Goal: Task Accomplishment & Management: Use online tool/utility

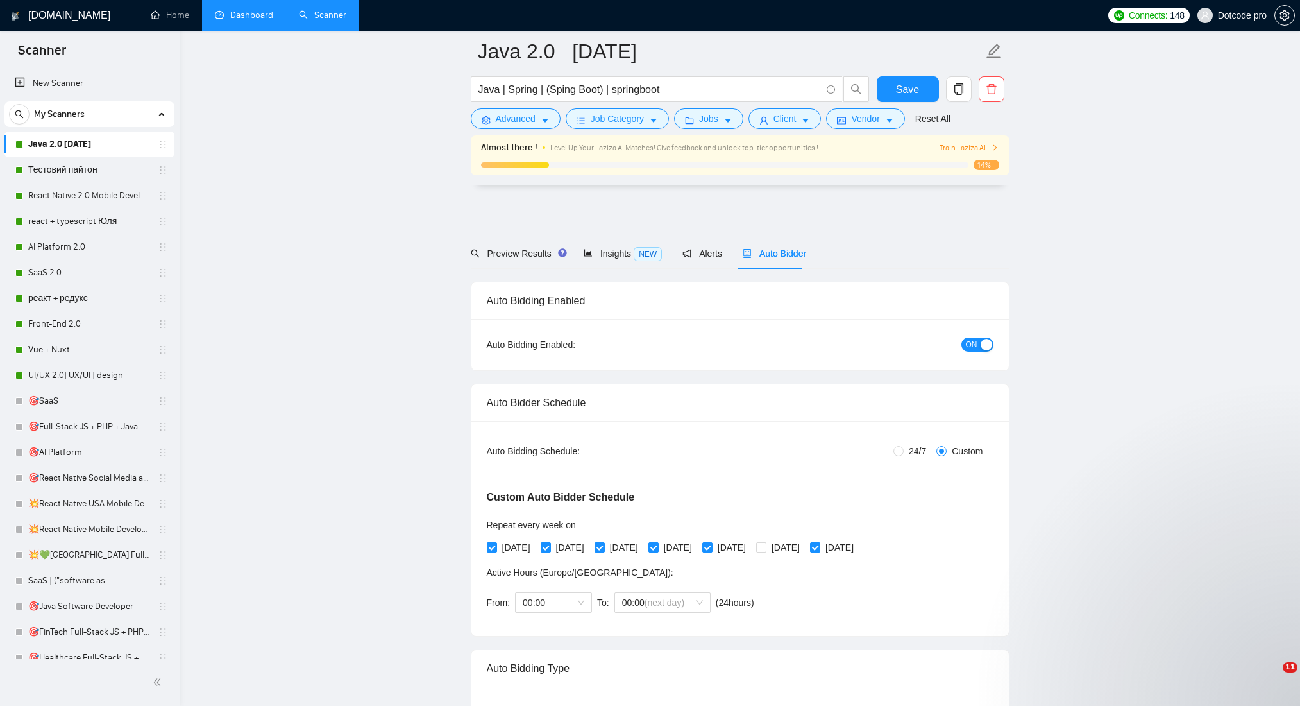
drag, startPoint x: 0, startPoint y: 0, endPoint x: 264, endPoint y: 12, distance: 263.9
click at [264, 12] on link "Dashboard" at bounding box center [244, 15] width 58 height 11
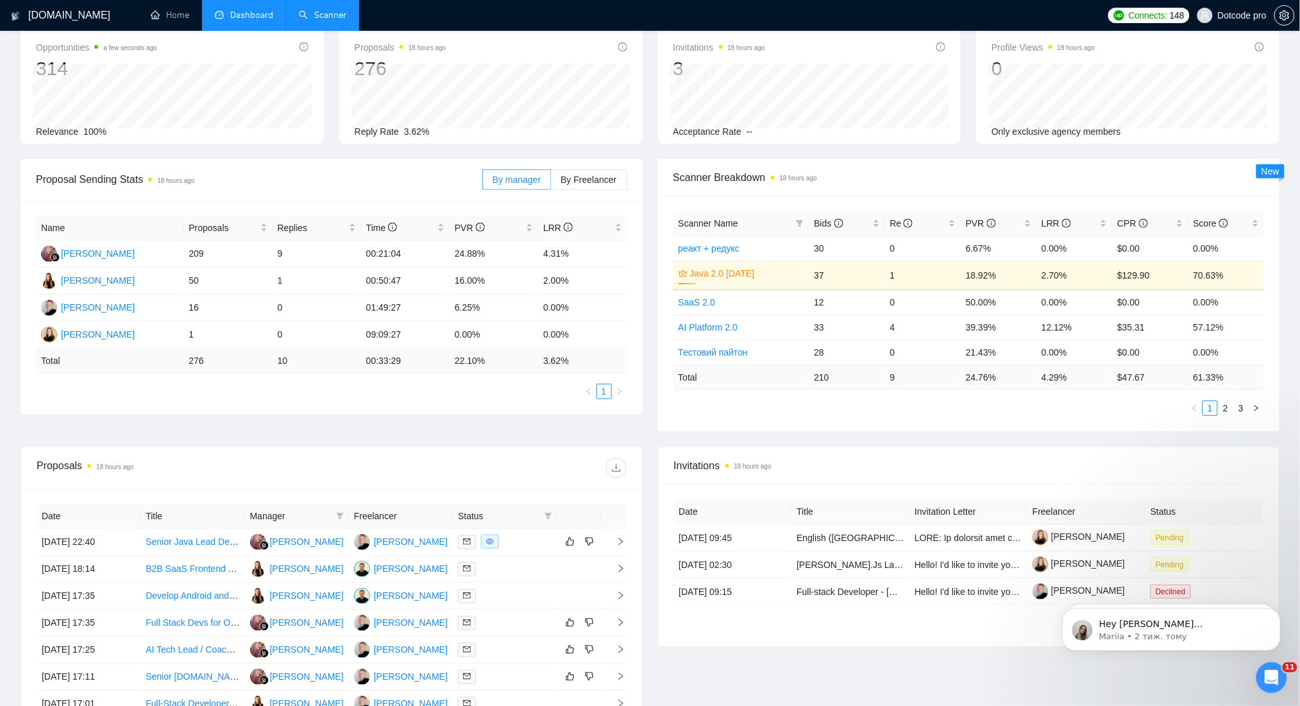
click at [321, 21] on link "Scanner" at bounding box center [322, 15] width 47 height 11
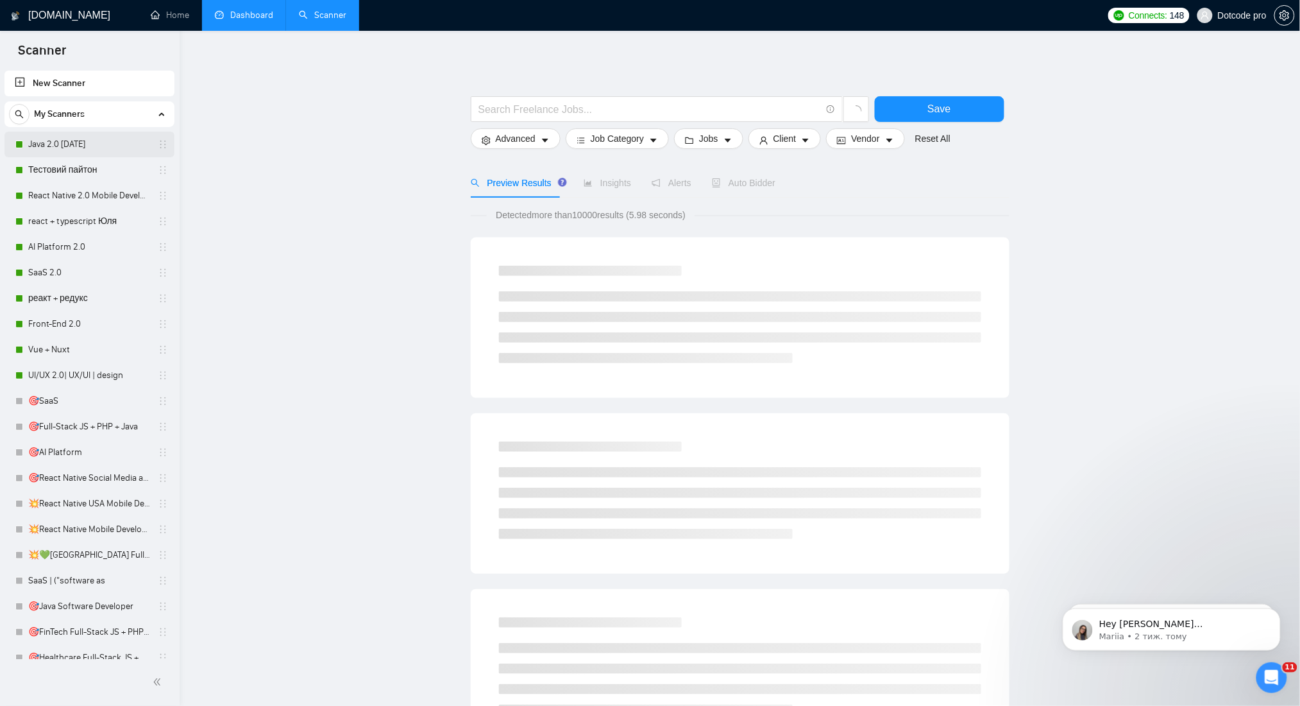
click at [60, 153] on link "Java 2.0 [DATE]" at bounding box center [89, 144] width 122 height 26
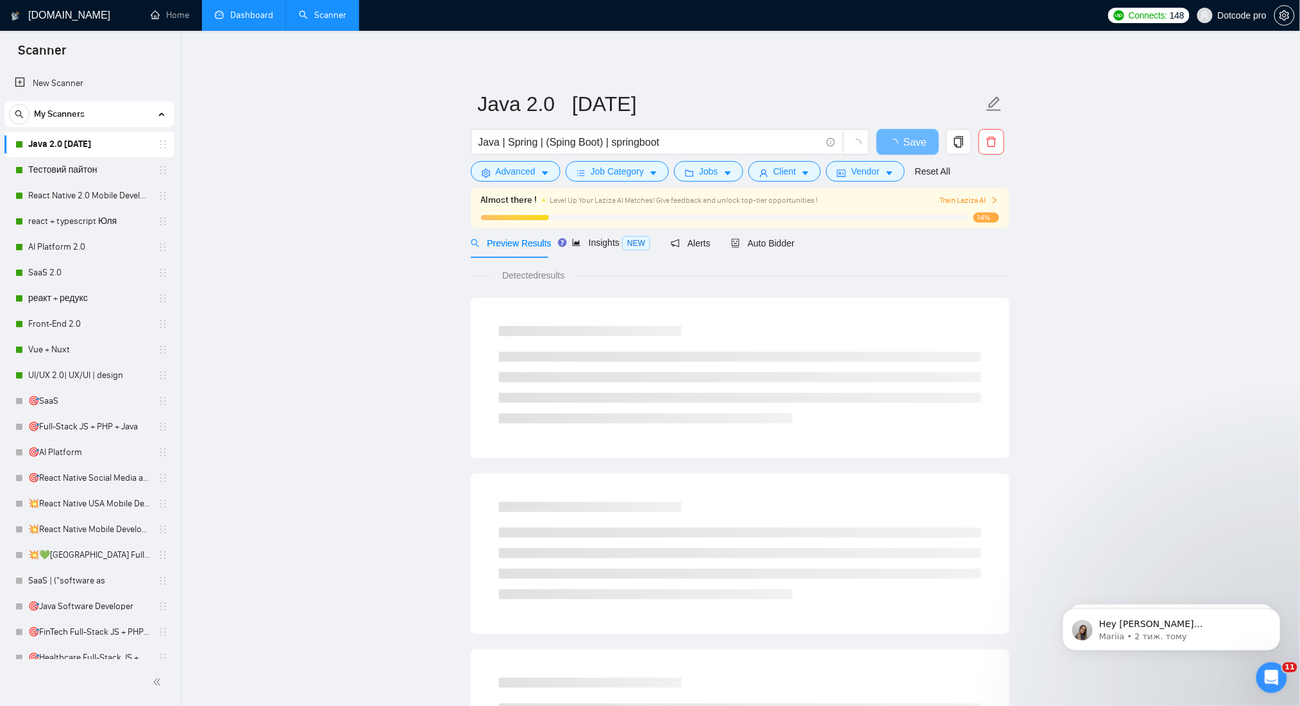
click at [720, 232] on div "Preview Results Insights NEW Alerts Auto Bidder" at bounding box center [633, 243] width 325 height 30
click at [758, 242] on span "Auto Bidder" at bounding box center [762, 243] width 63 height 10
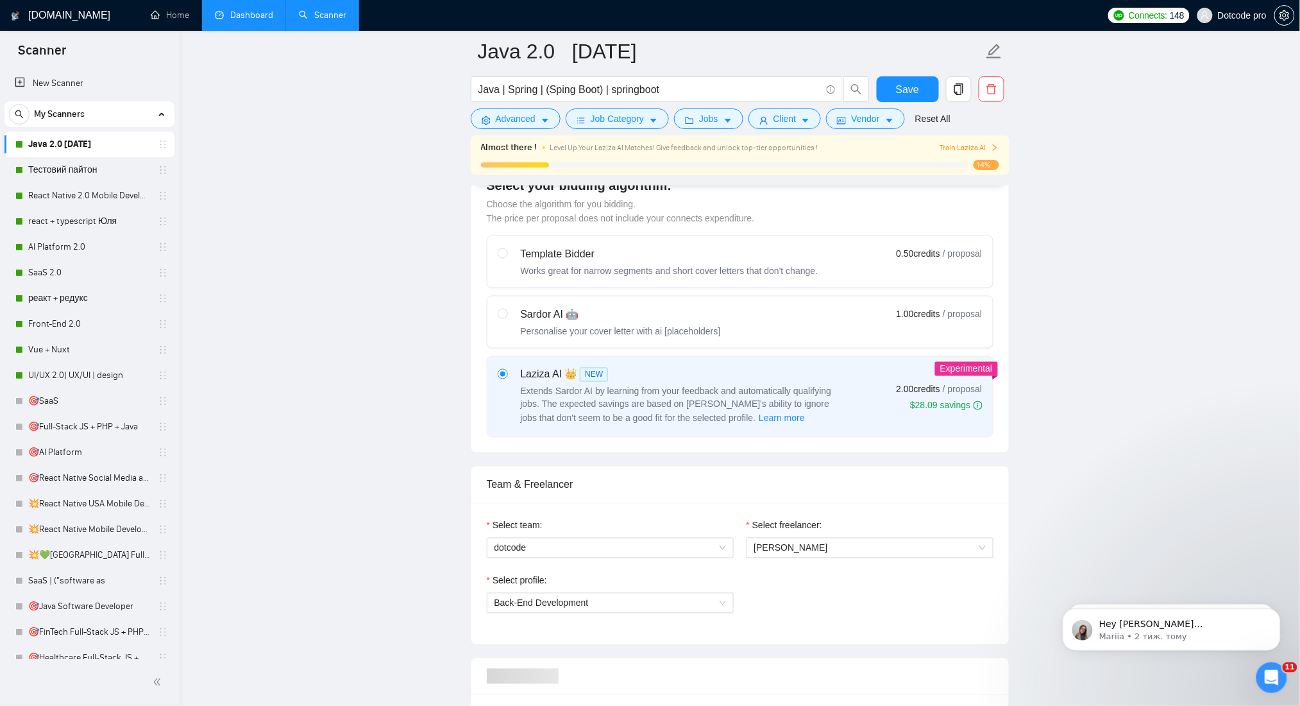
scroll to position [598, 0]
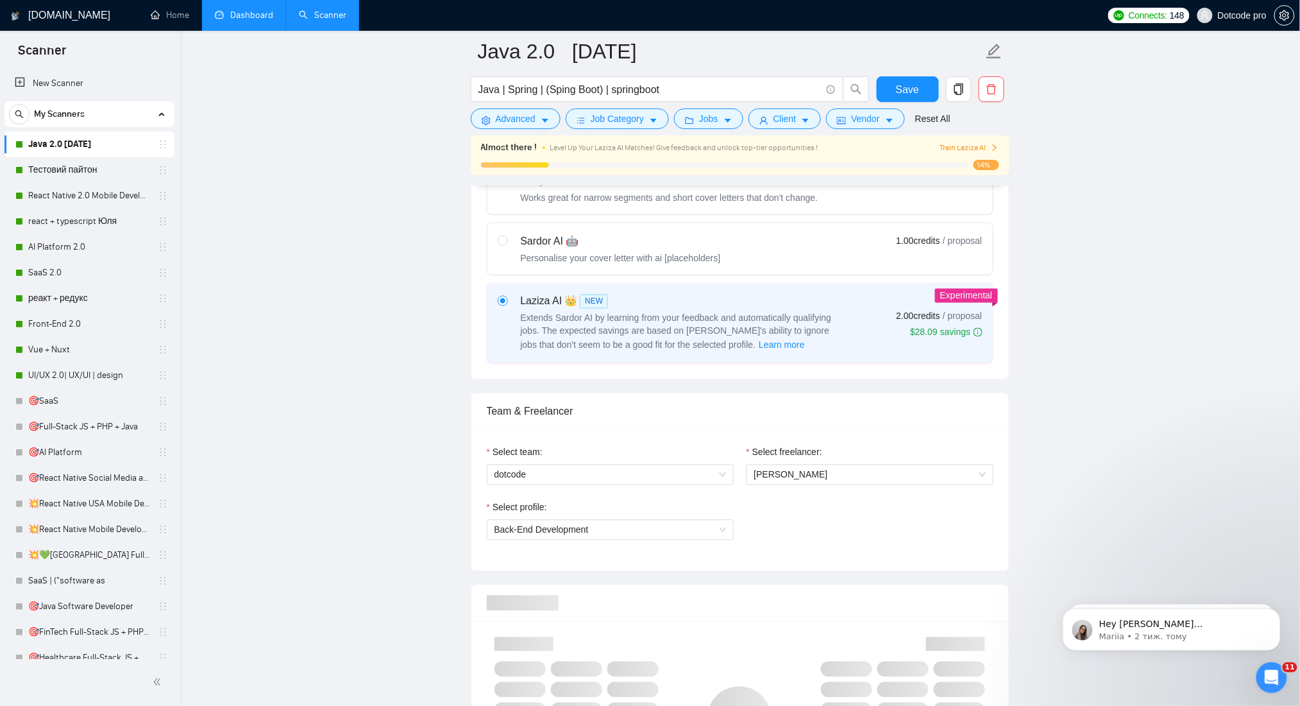
click at [543, 250] on div "Sardor AI 🤖 Personalise your cover letter with ai [placeholders]" at bounding box center [621, 248] width 200 height 31
click at [507, 244] on input "radio" at bounding box center [502, 239] width 9 height 9
radio input "true"
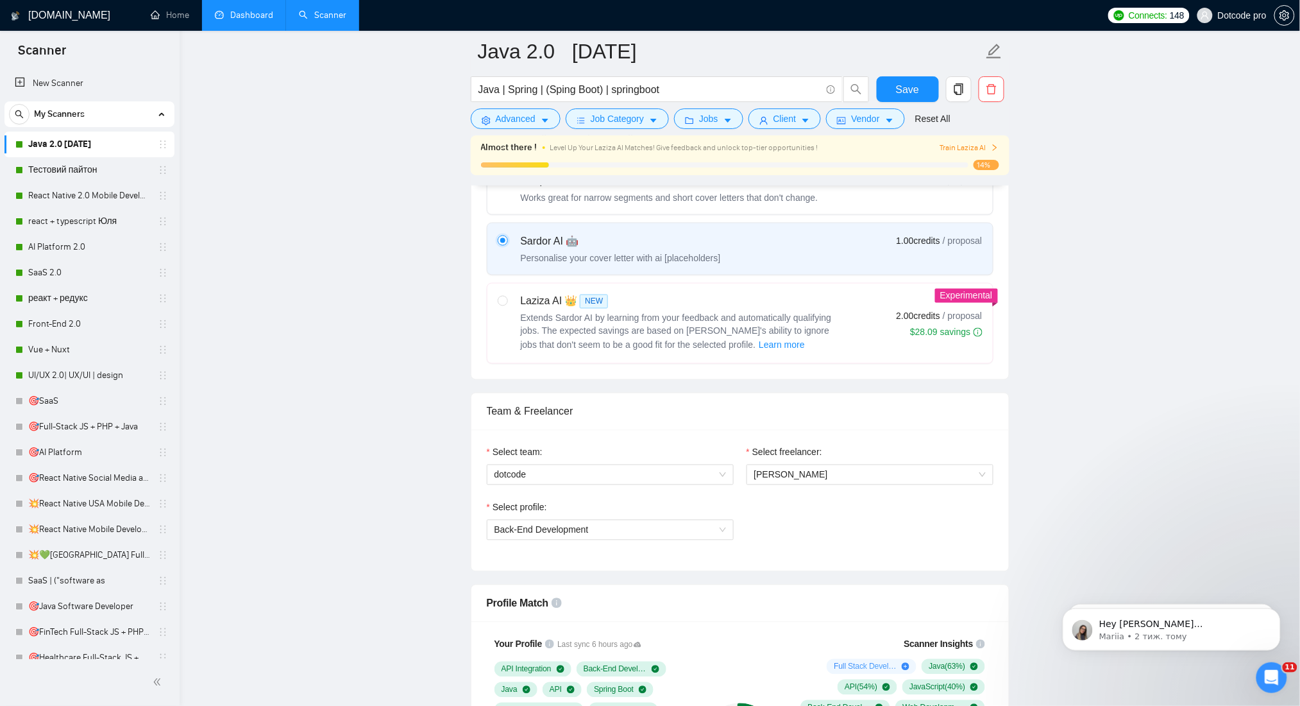
radio input "false"
click at [915, 97] on span "Save" at bounding box center [907, 89] width 23 height 16
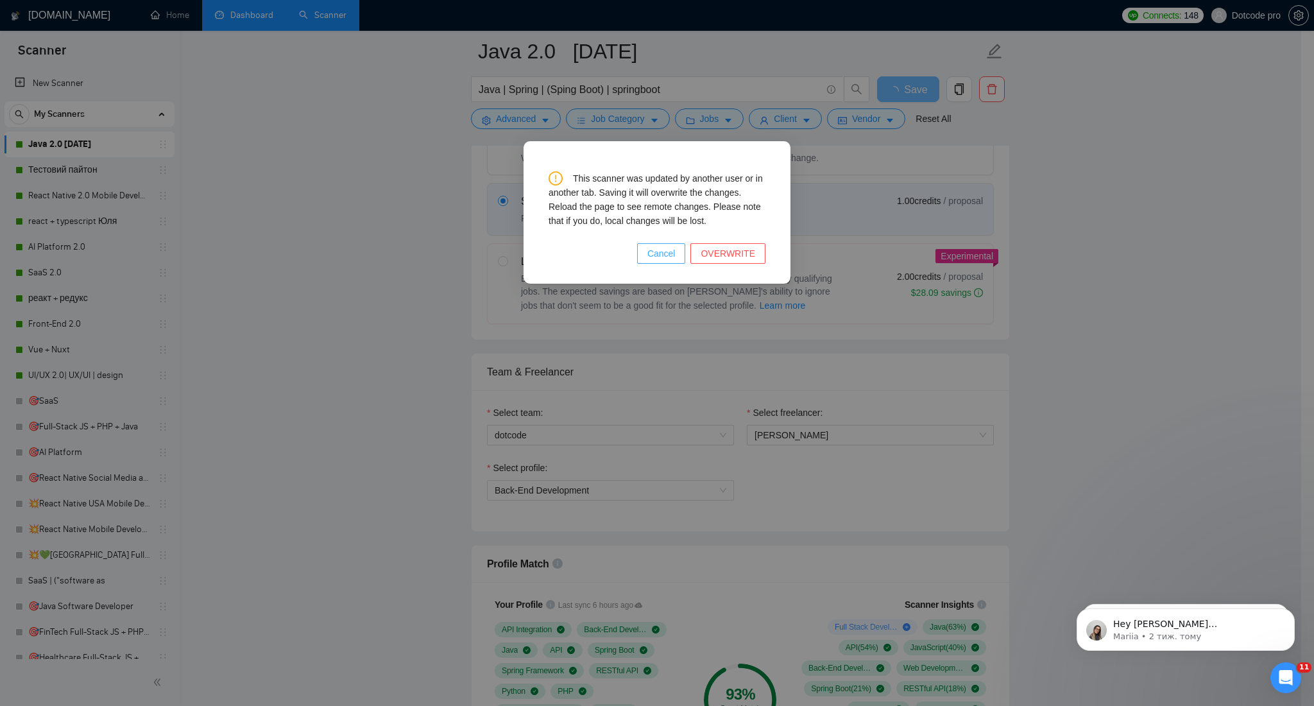
click at [675, 260] on span "Cancel" at bounding box center [661, 253] width 28 height 14
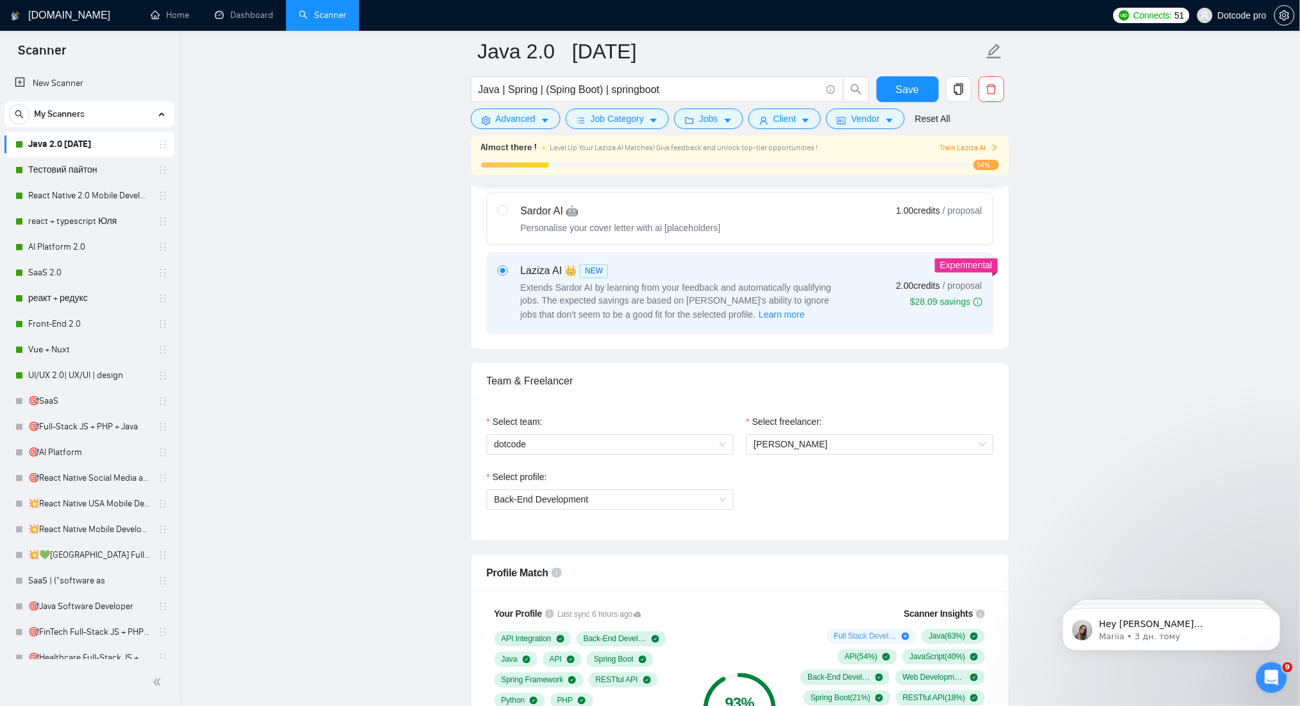
scroll to position [598, 0]
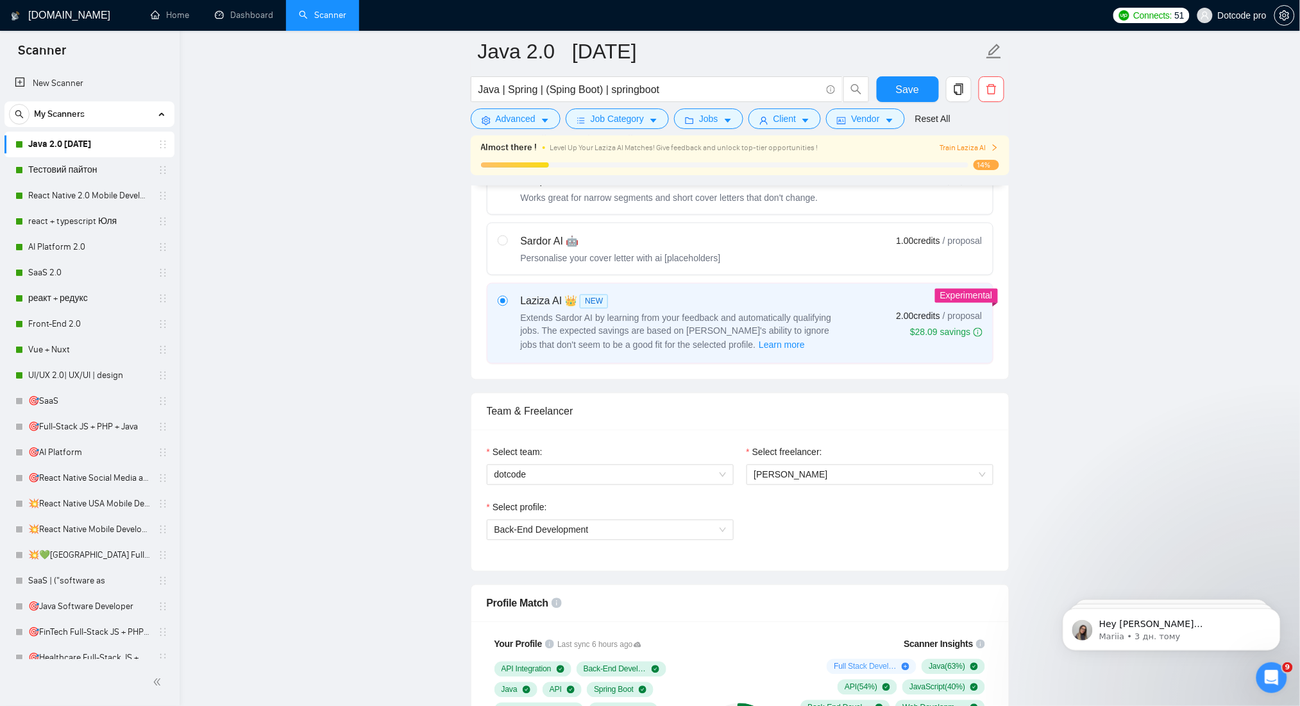
click at [516, 246] on div "Sardor AI 🤖 Personalise your cover letter with ai [placeholders]" at bounding box center [609, 248] width 223 height 31
click at [507, 244] on input "radio" at bounding box center [502, 239] width 9 height 9
radio input "true"
radio input "false"
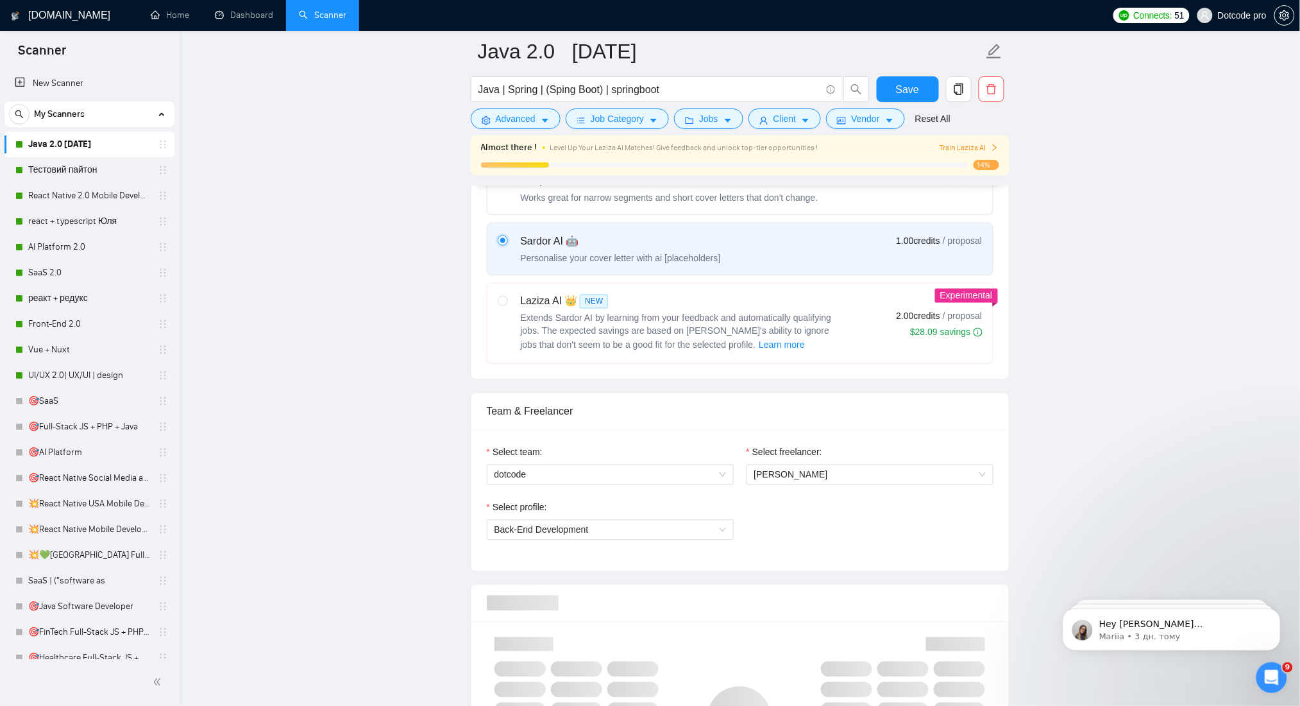
scroll to position [855, 0]
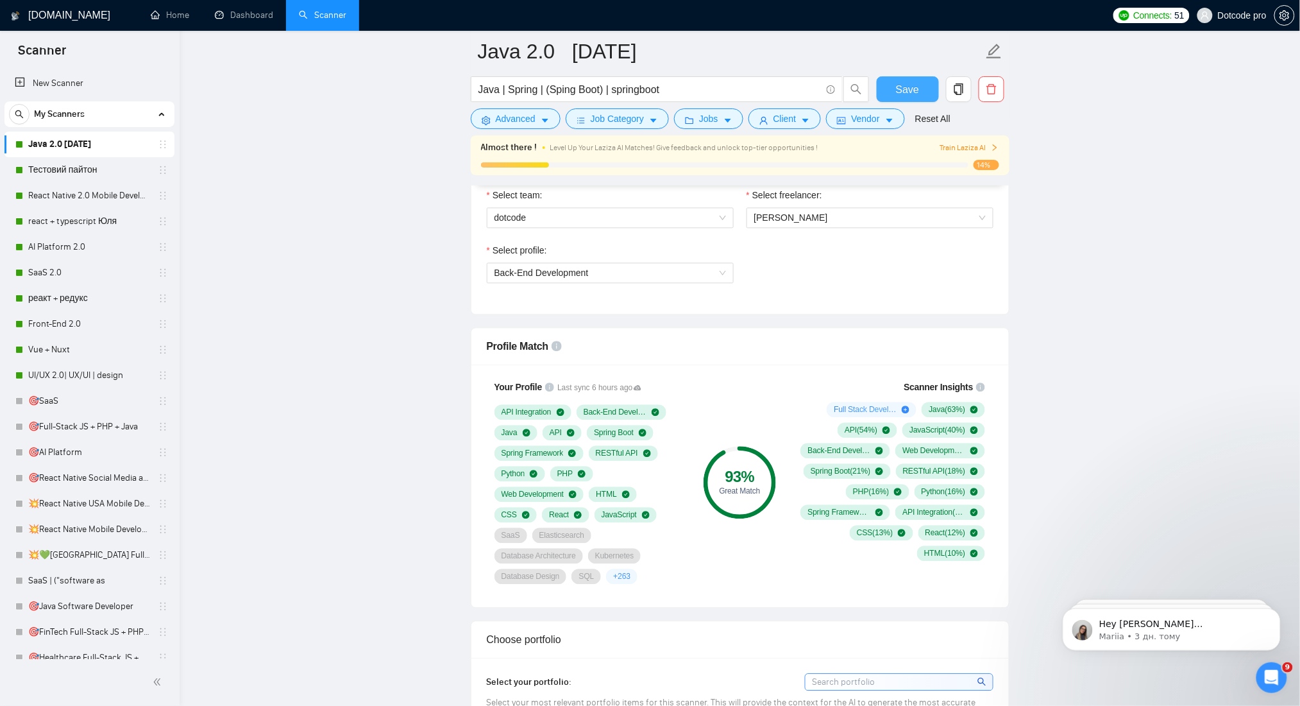
click at [905, 84] on span "Save" at bounding box center [907, 89] width 23 height 16
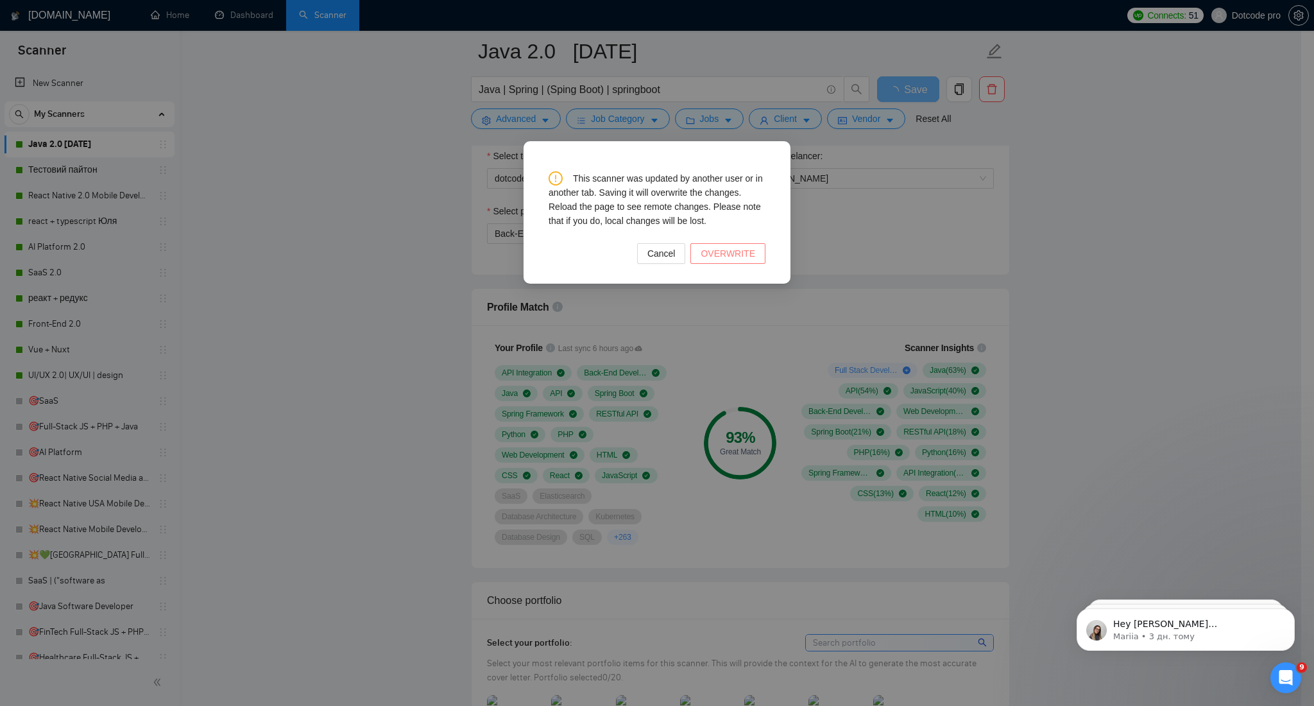
click at [729, 254] on span "OVERWRITE" at bounding box center [727, 253] width 55 height 14
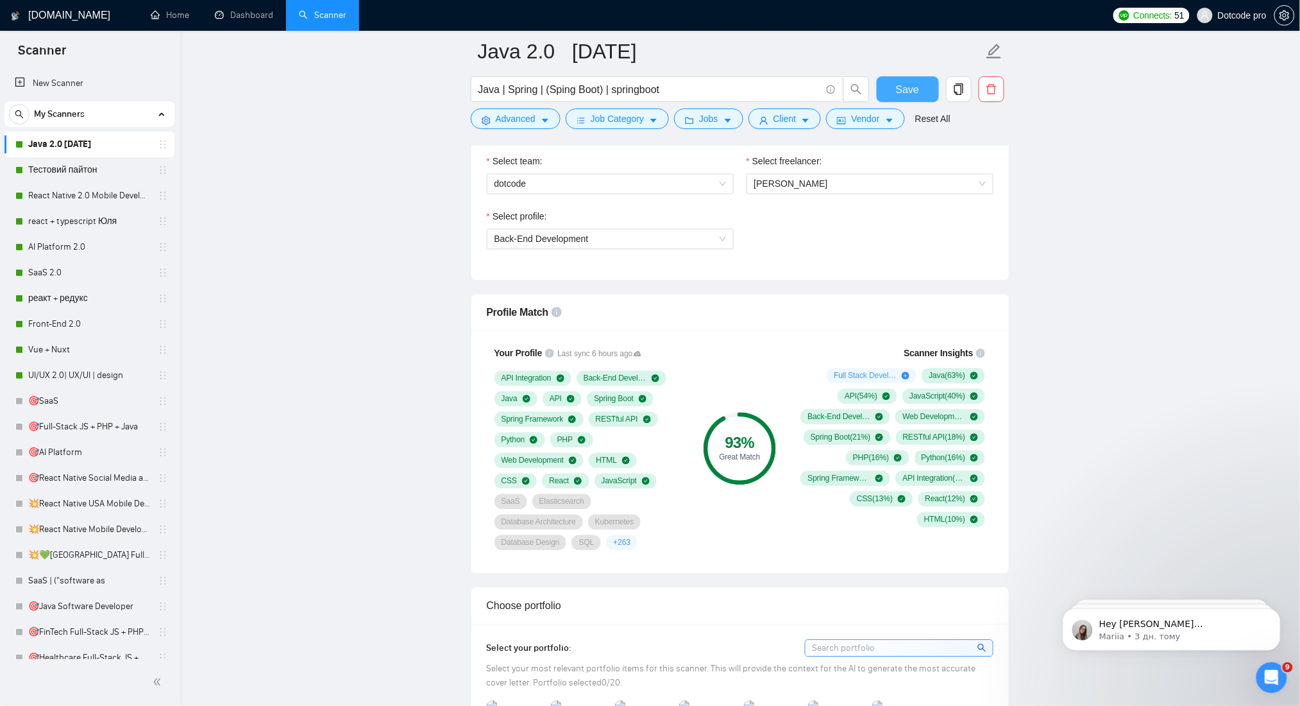
scroll to position [770, 0]
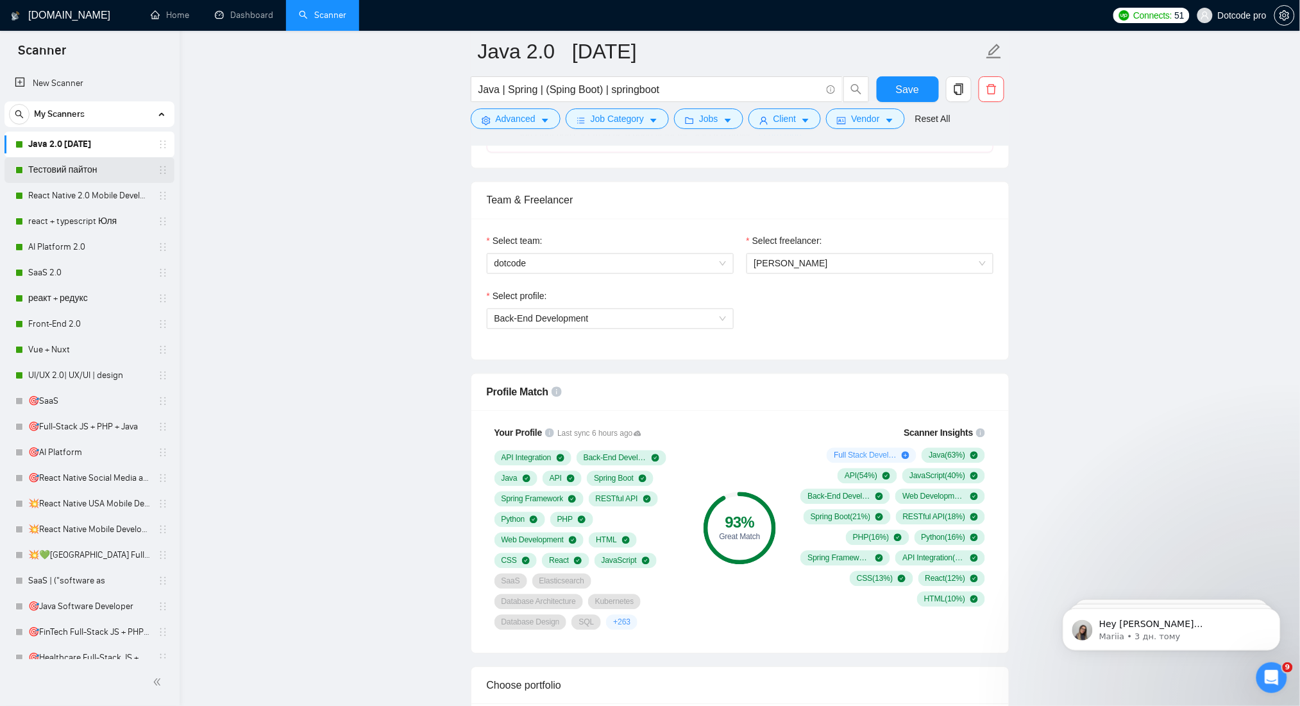
click at [76, 160] on link "Тестовий пайтон" at bounding box center [89, 170] width 122 height 26
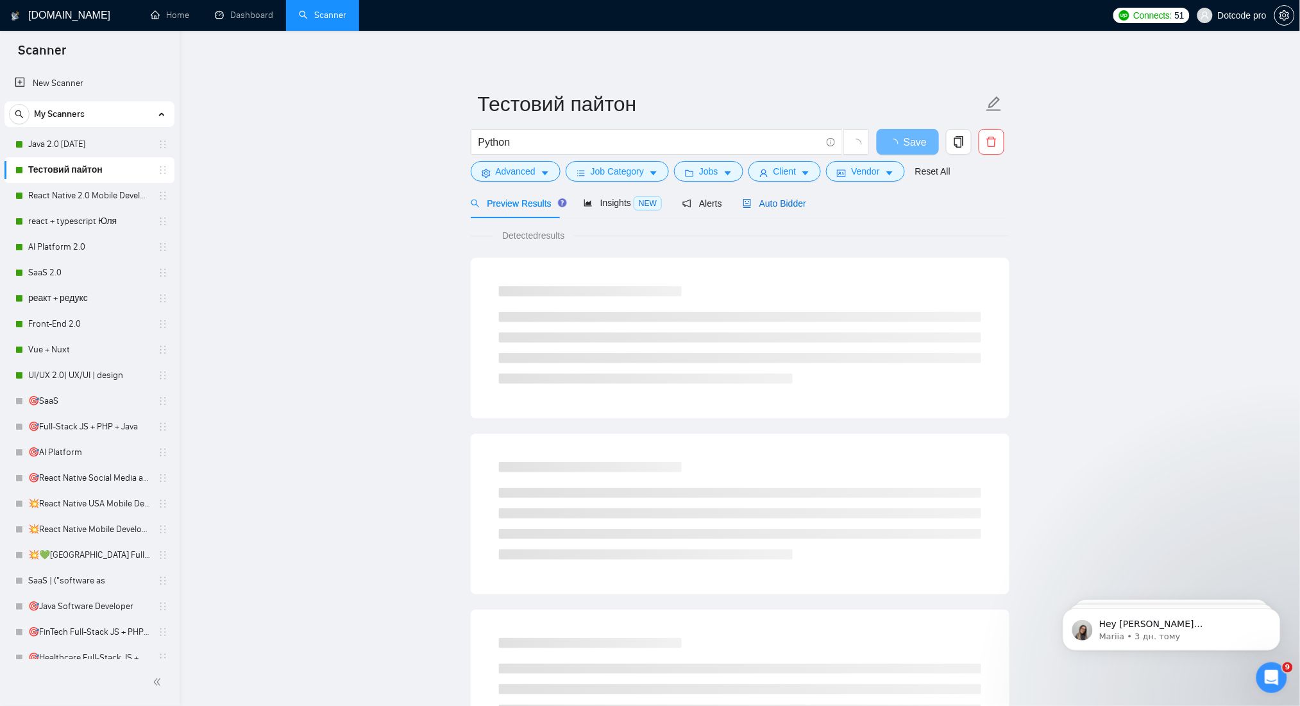
click at [787, 204] on span "Auto Bidder" at bounding box center [774, 203] width 63 height 10
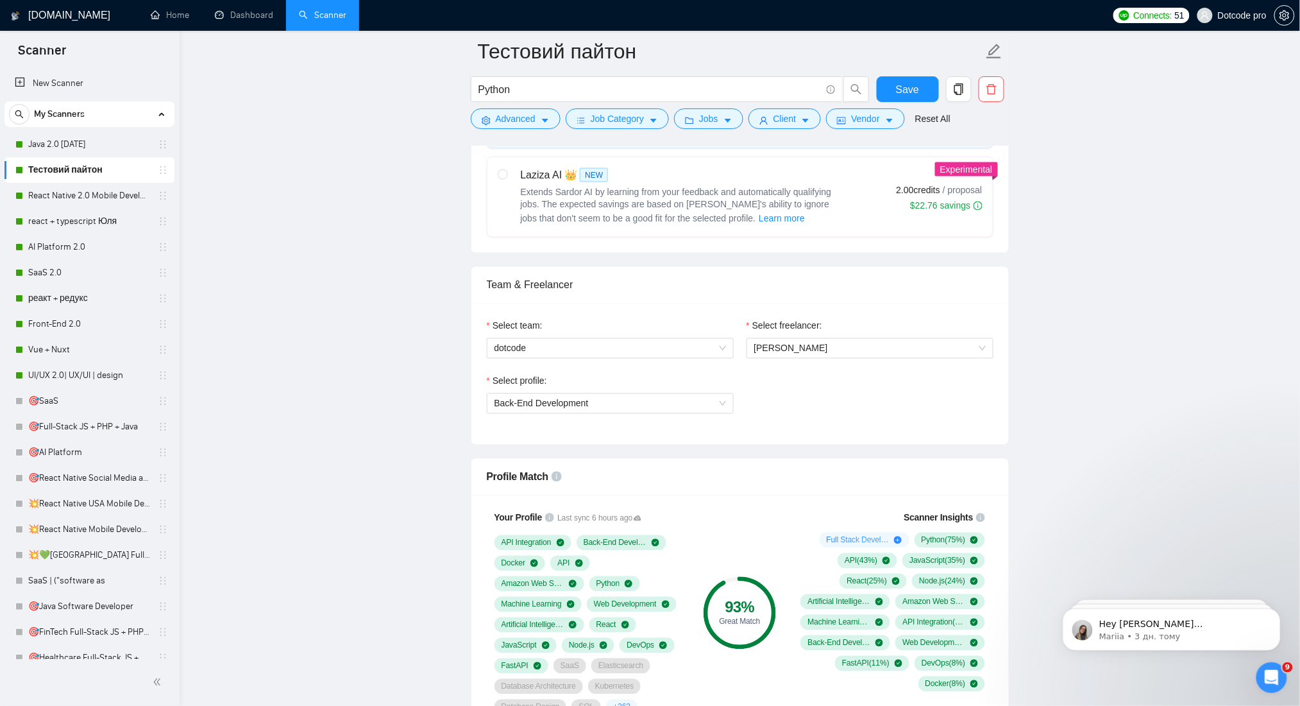
scroll to position [855, 0]
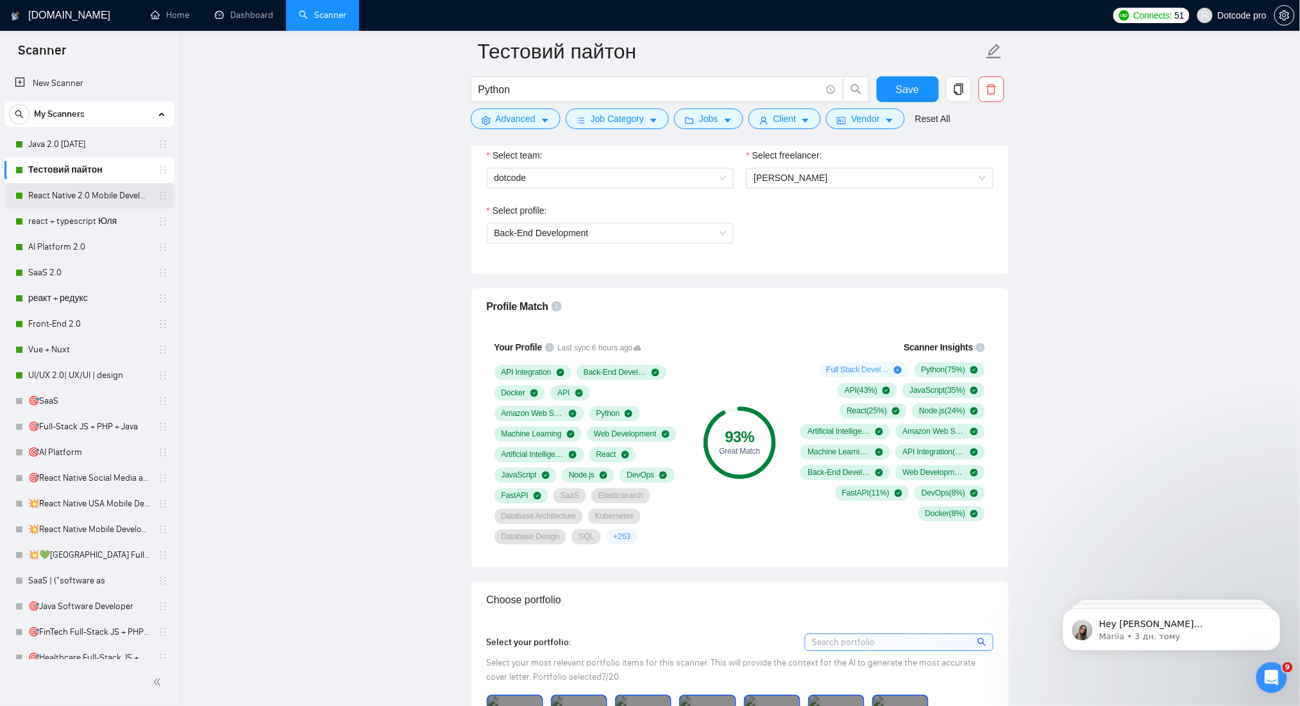
click at [94, 195] on link "React Native 2.0 Mobile Development" at bounding box center [89, 196] width 122 height 26
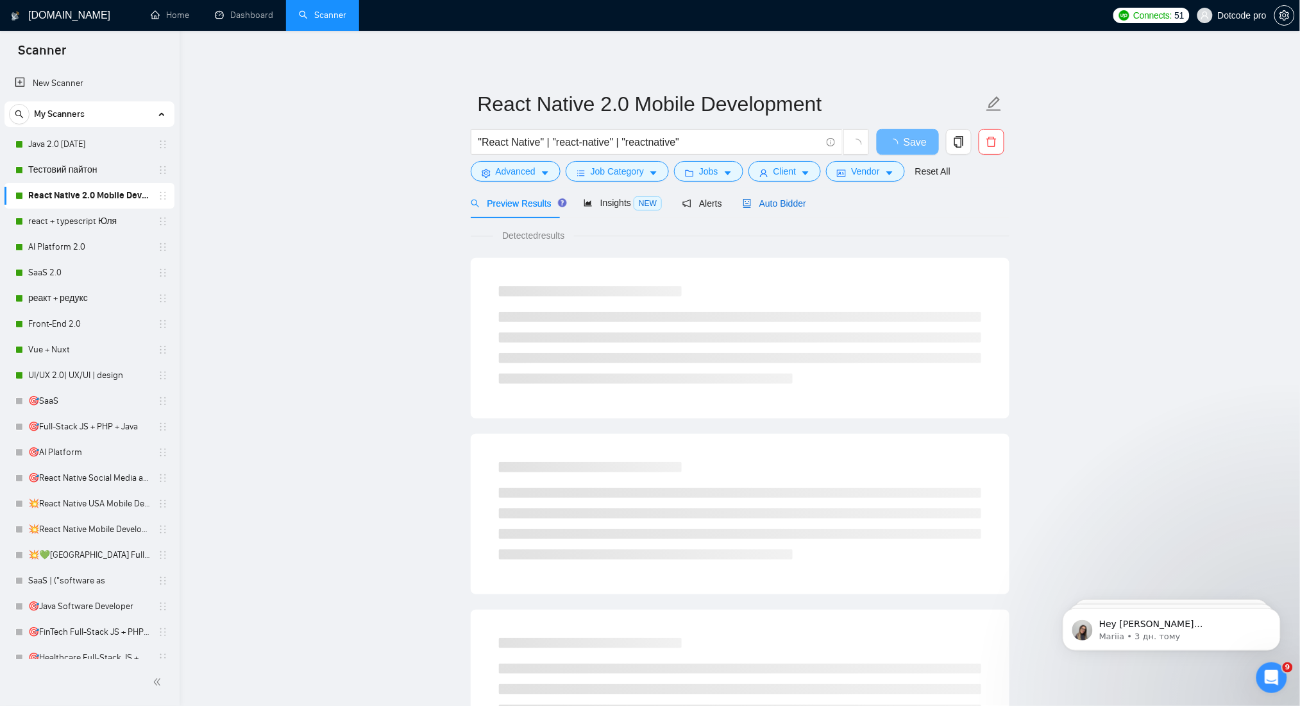
click at [765, 198] on span "Auto Bidder" at bounding box center [774, 203] width 63 height 10
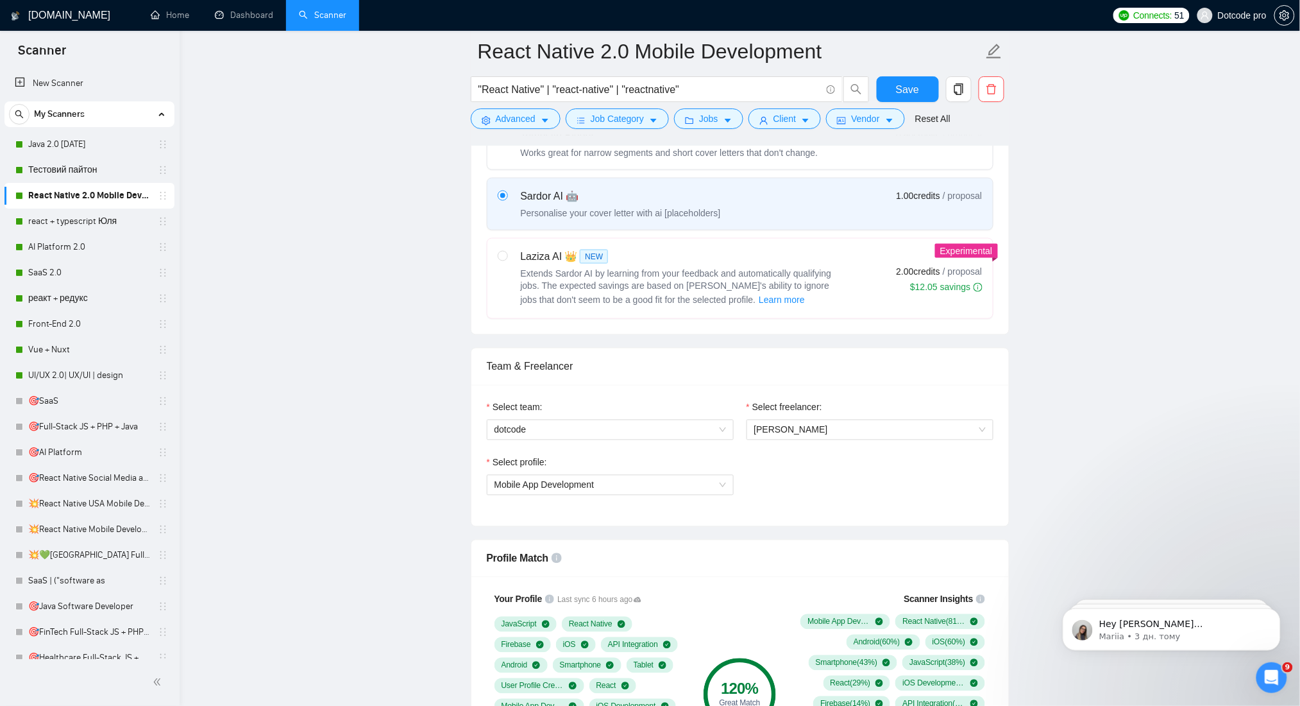
scroll to position [855, 0]
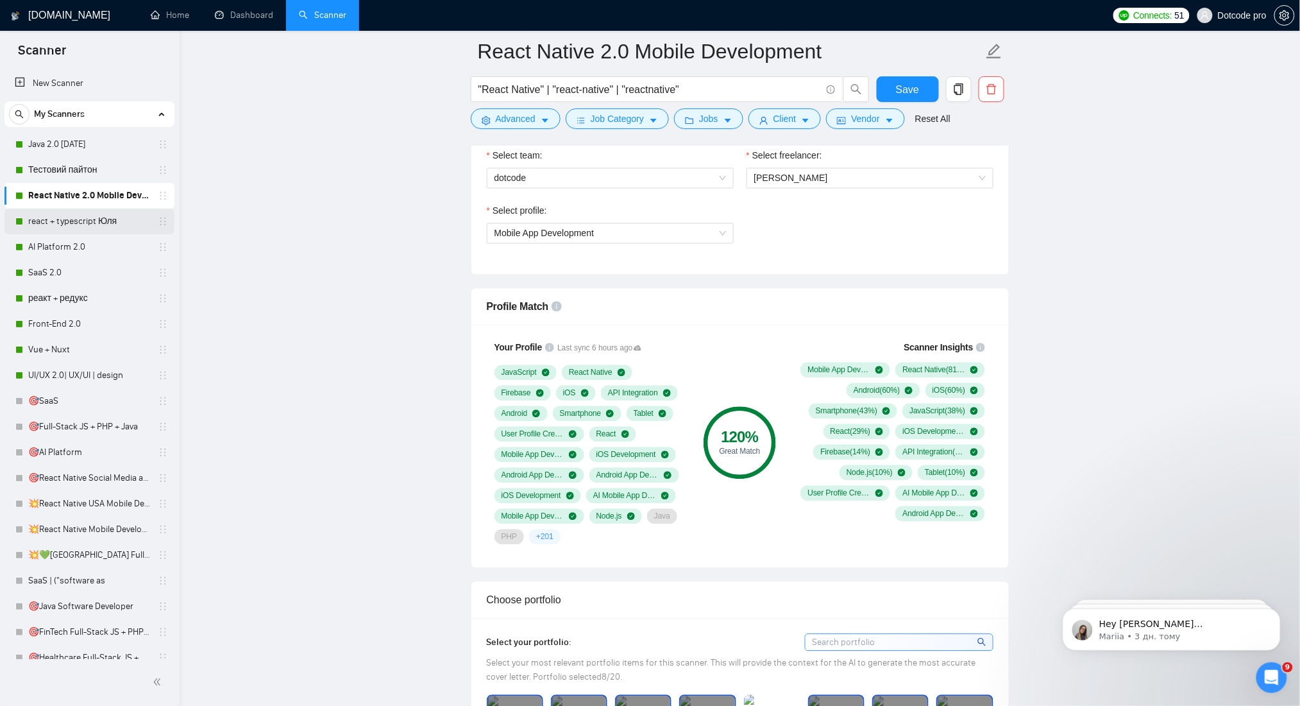
click at [78, 225] on link "react + typescript Юля" at bounding box center [89, 221] width 122 height 26
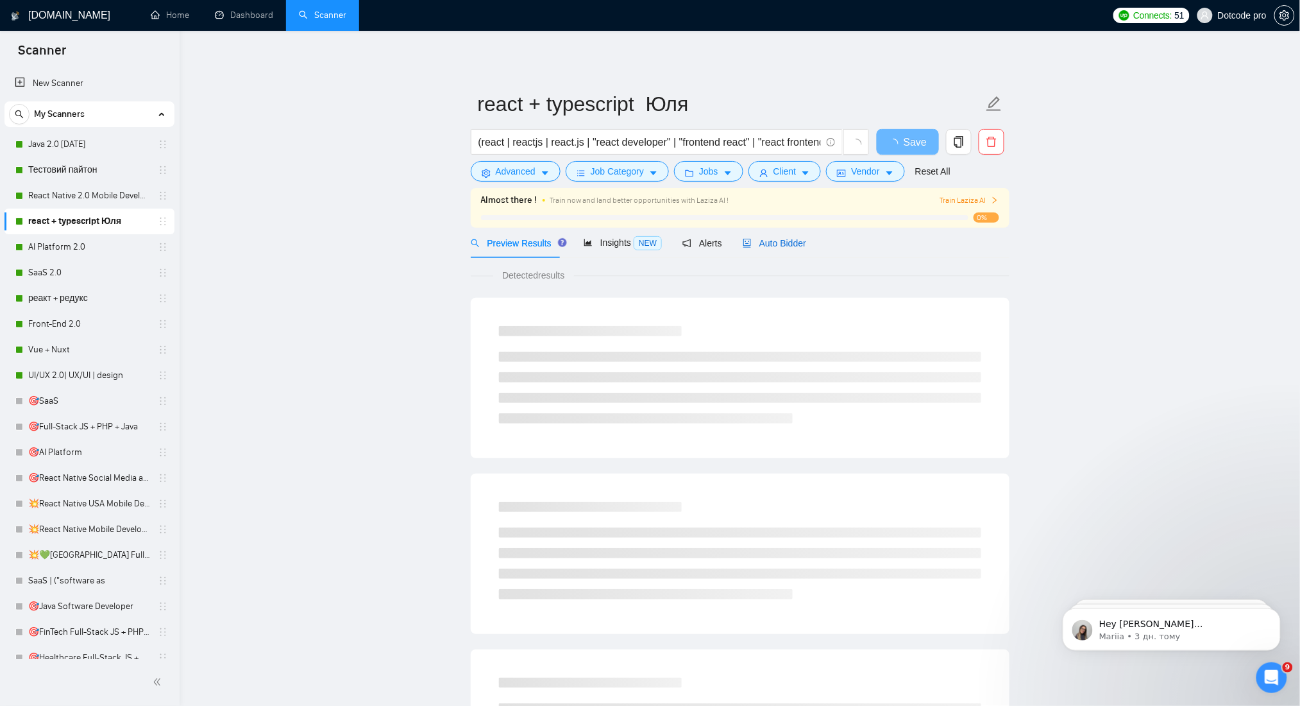
click at [766, 242] on span "Auto Bidder" at bounding box center [774, 243] width 63 height 10
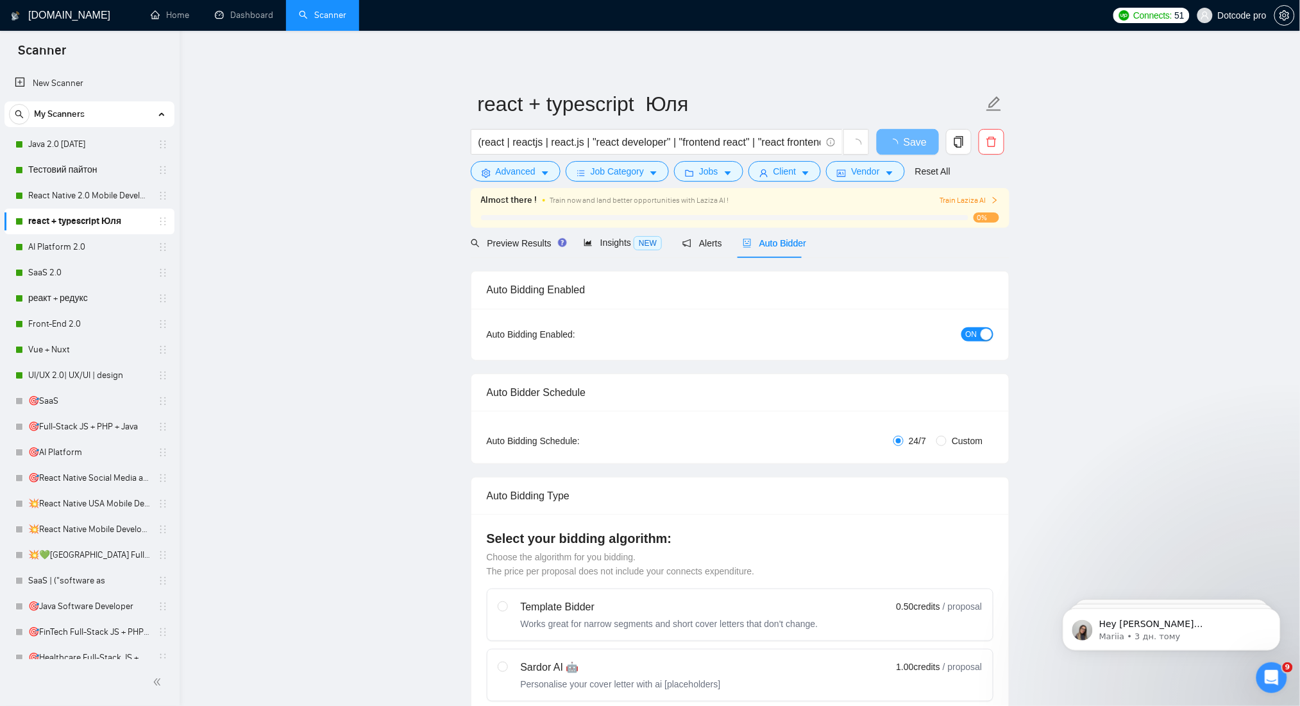
radio input "false"
radio input "true"
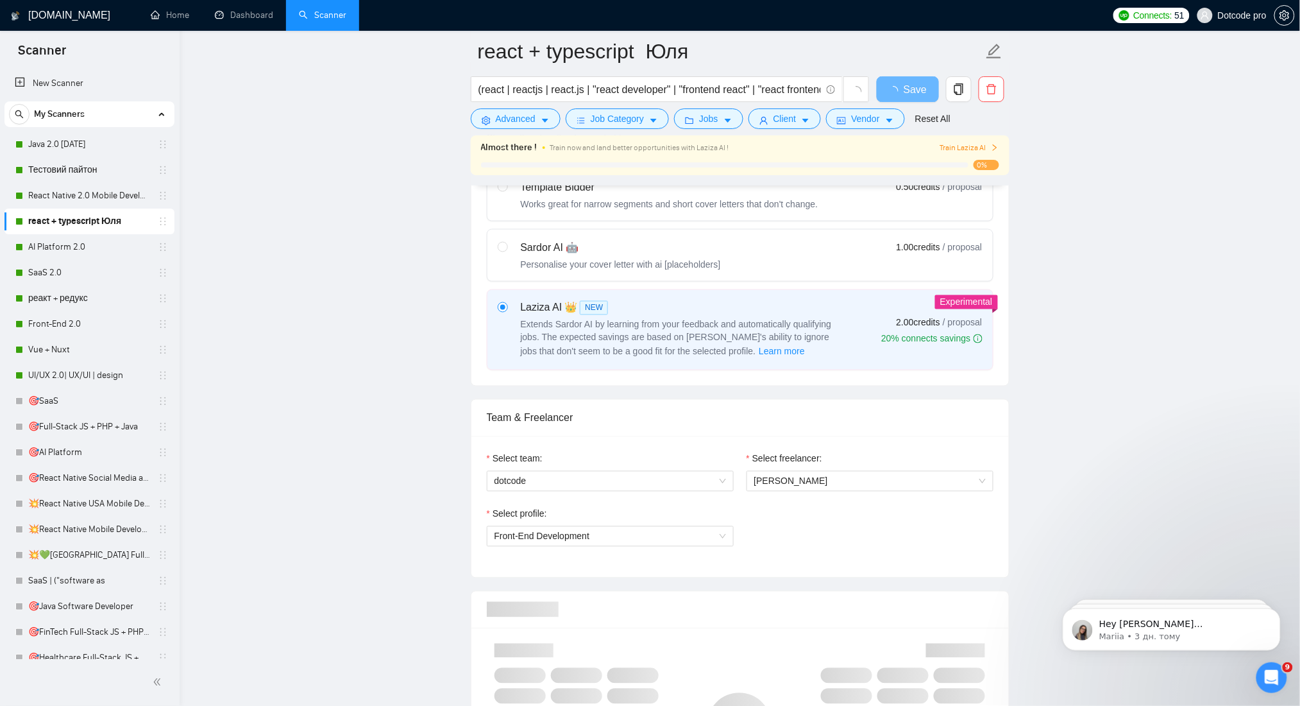
scroll to position [1026, 0]
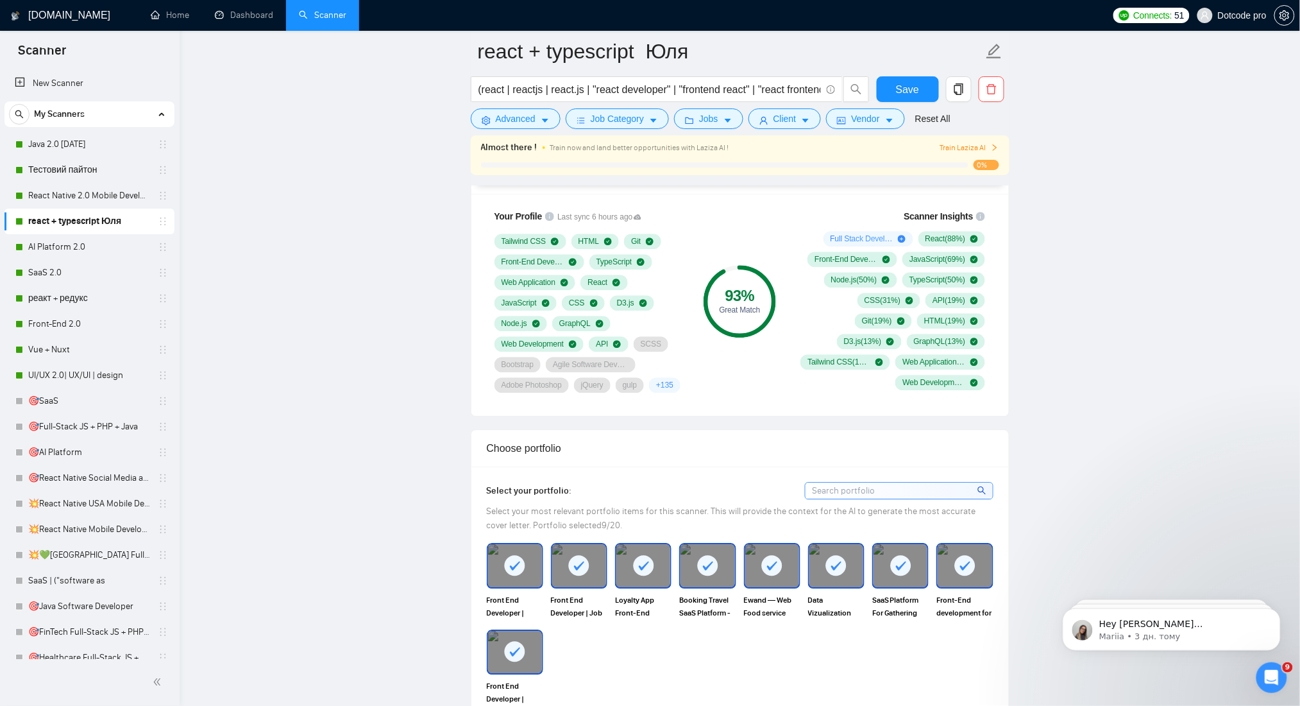
drag, startPoint x: 71, startPoint y: 241, endPoint x: 643, endPoint y: 226, distance: 572.9
click at [71, 241] on link "AI Platform 2.0" at bounding box center [89, 247] width 122 height 26
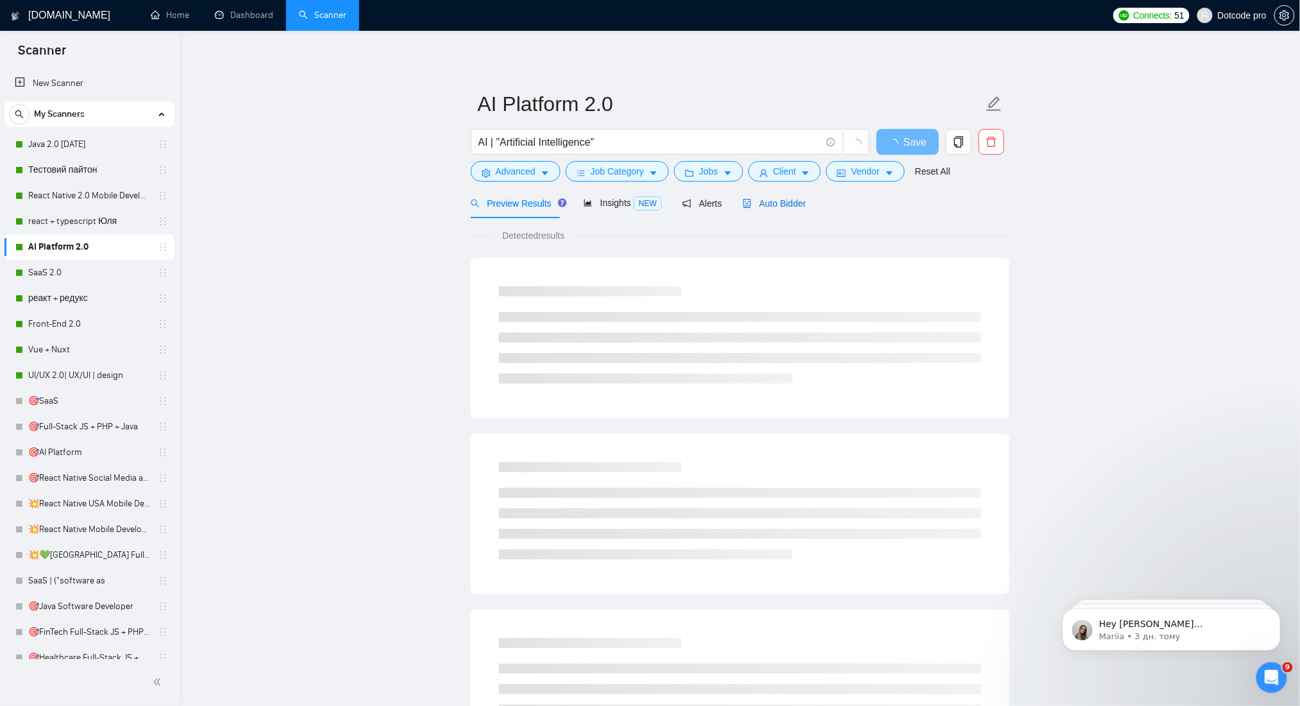
click at [774, 210] on div "Auto Bidder" at bounding box center [774, 203] width 63 height 14
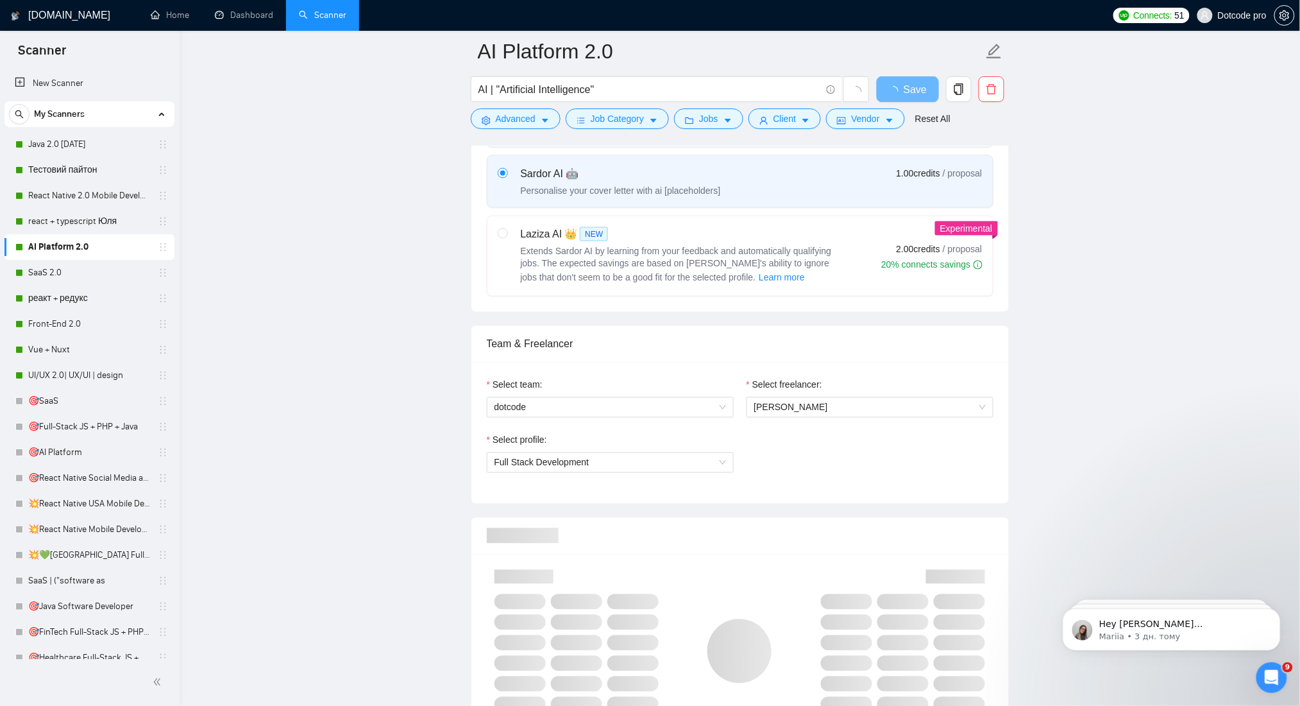
scroll to position [770, 0]
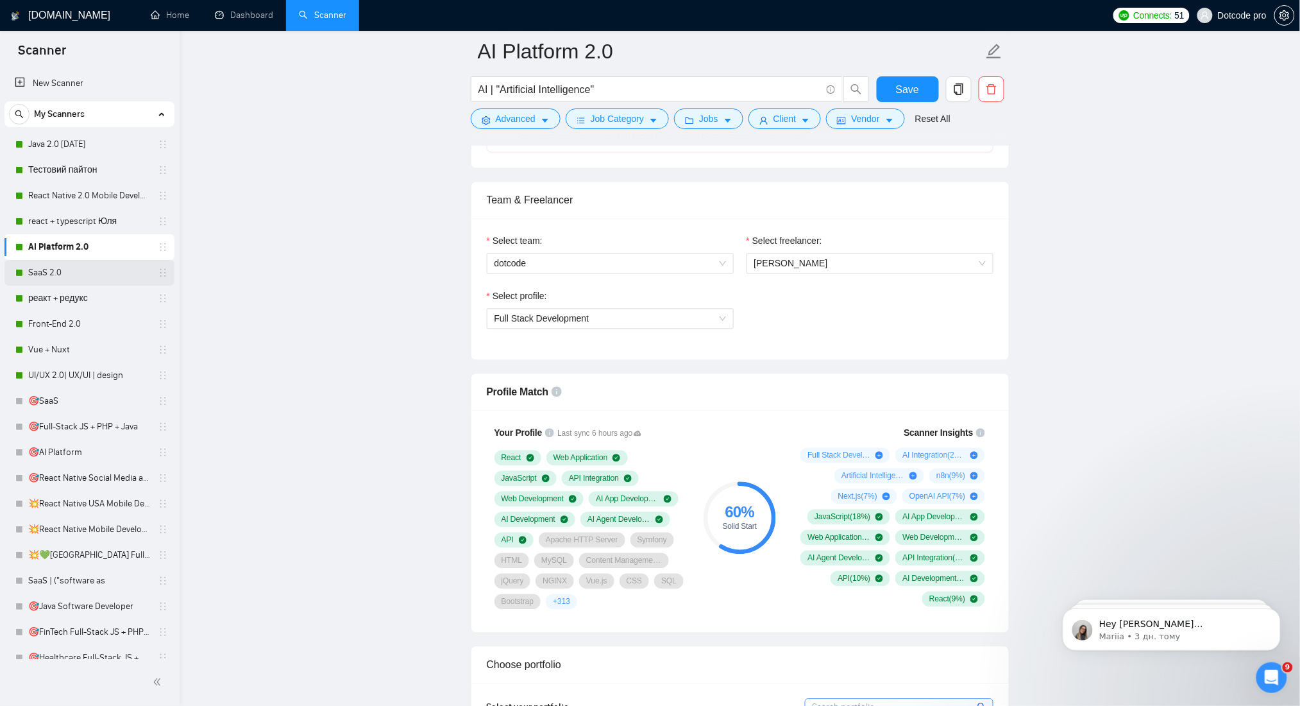
click at [91, 270] on link "SaaS 2.0" at bounding box center [89, 273] width 122 height 26
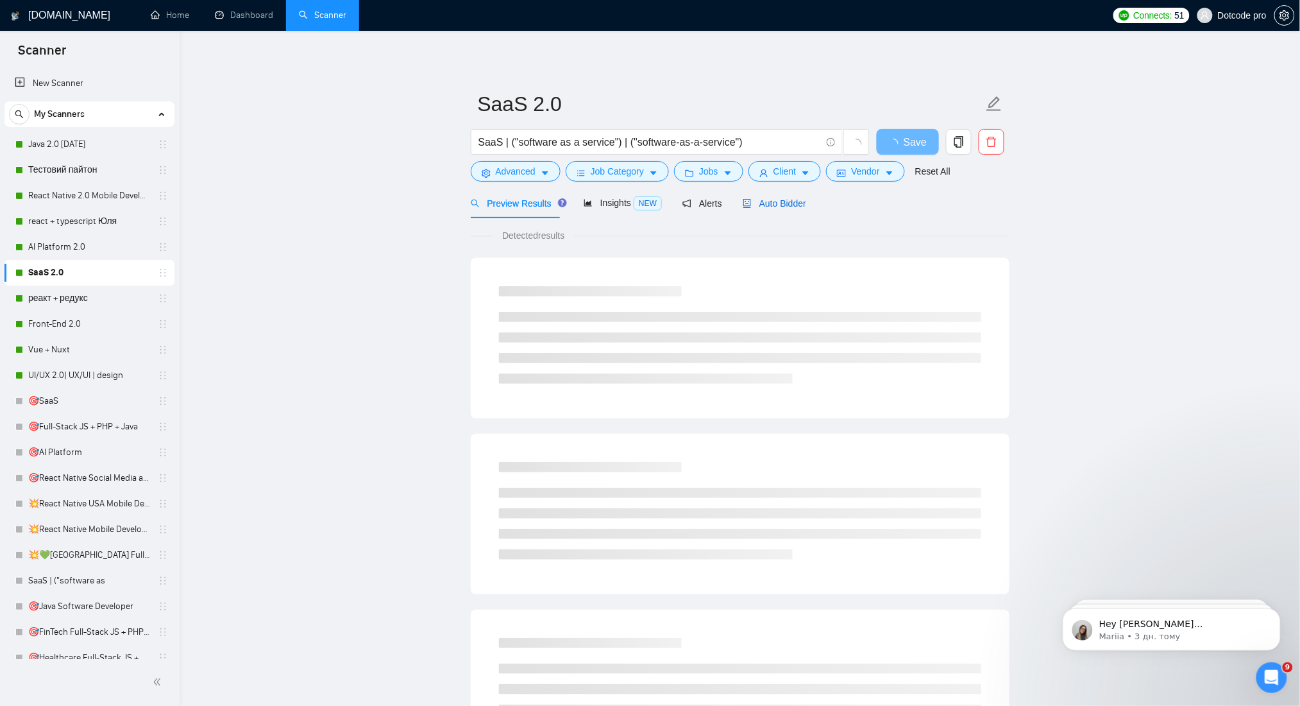
click at [783, 199] on span "Auto Bidder" at bounding box center [774, 203] width 63 height 10
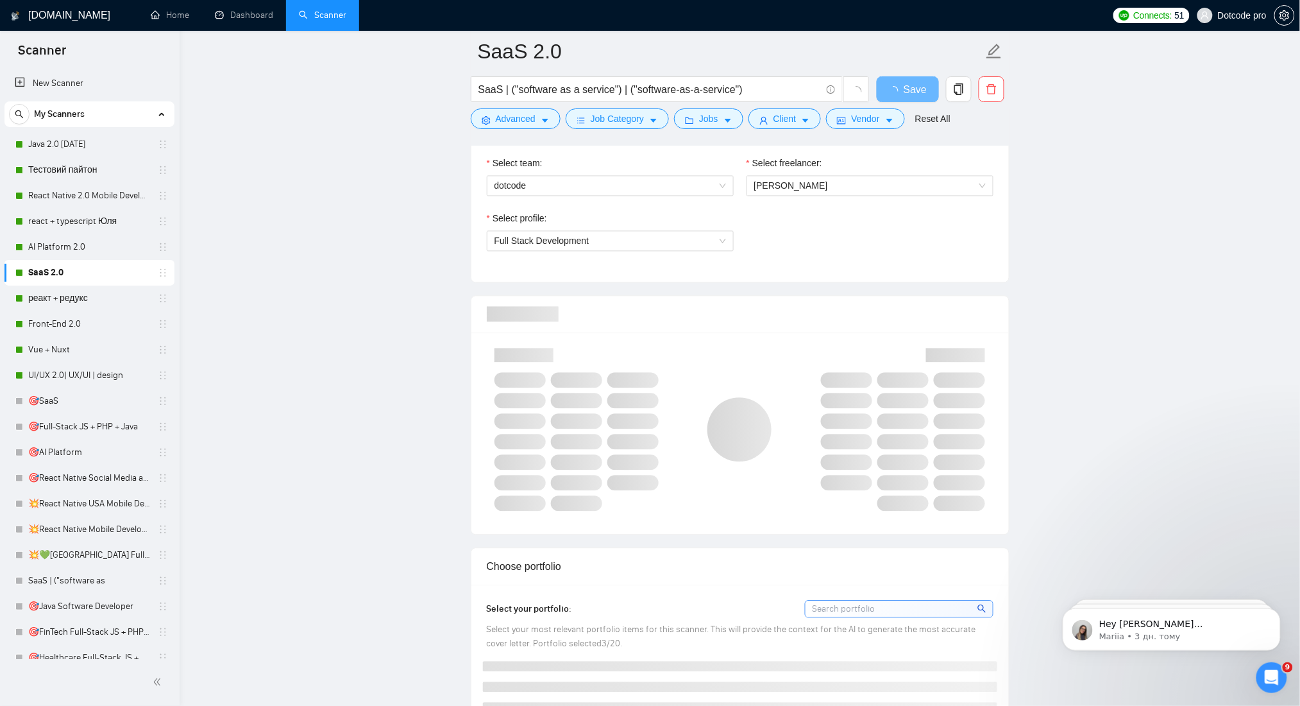
scroll to position [855, 0]
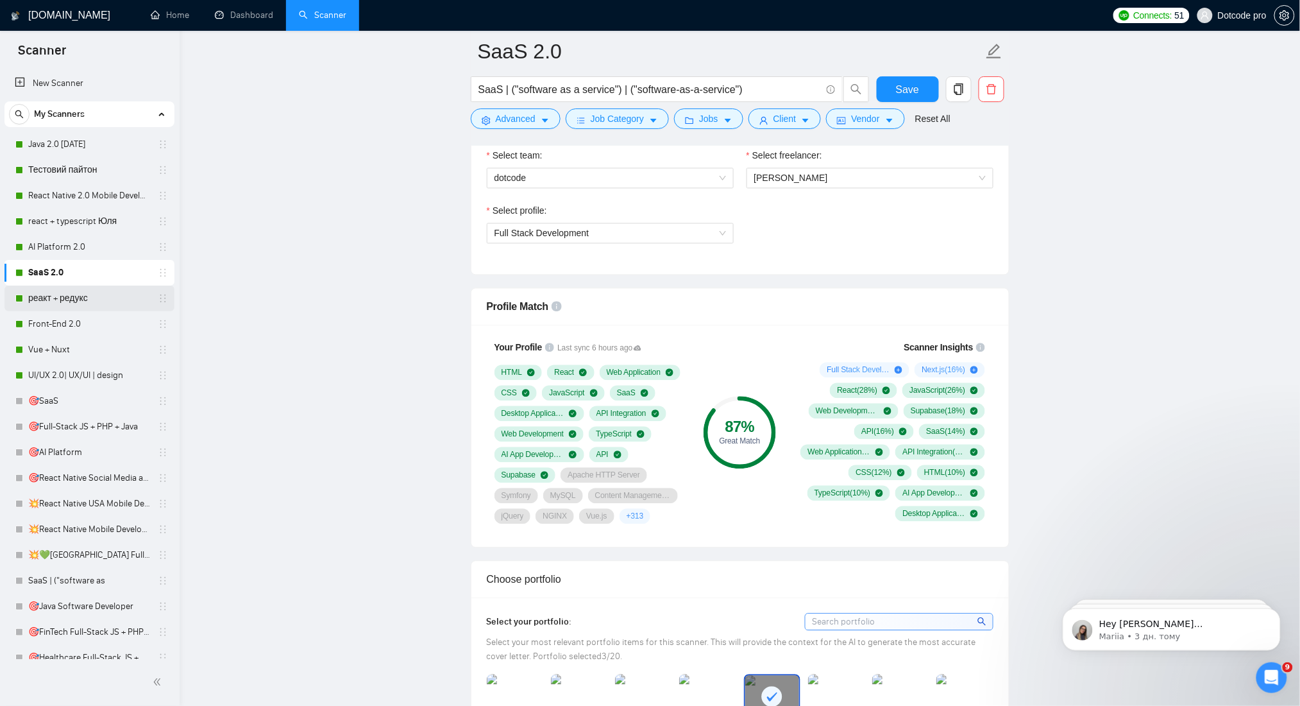
click at [51, 301] on link "реакт + редукс" at bounding box center [89, 298] width 122 height 26
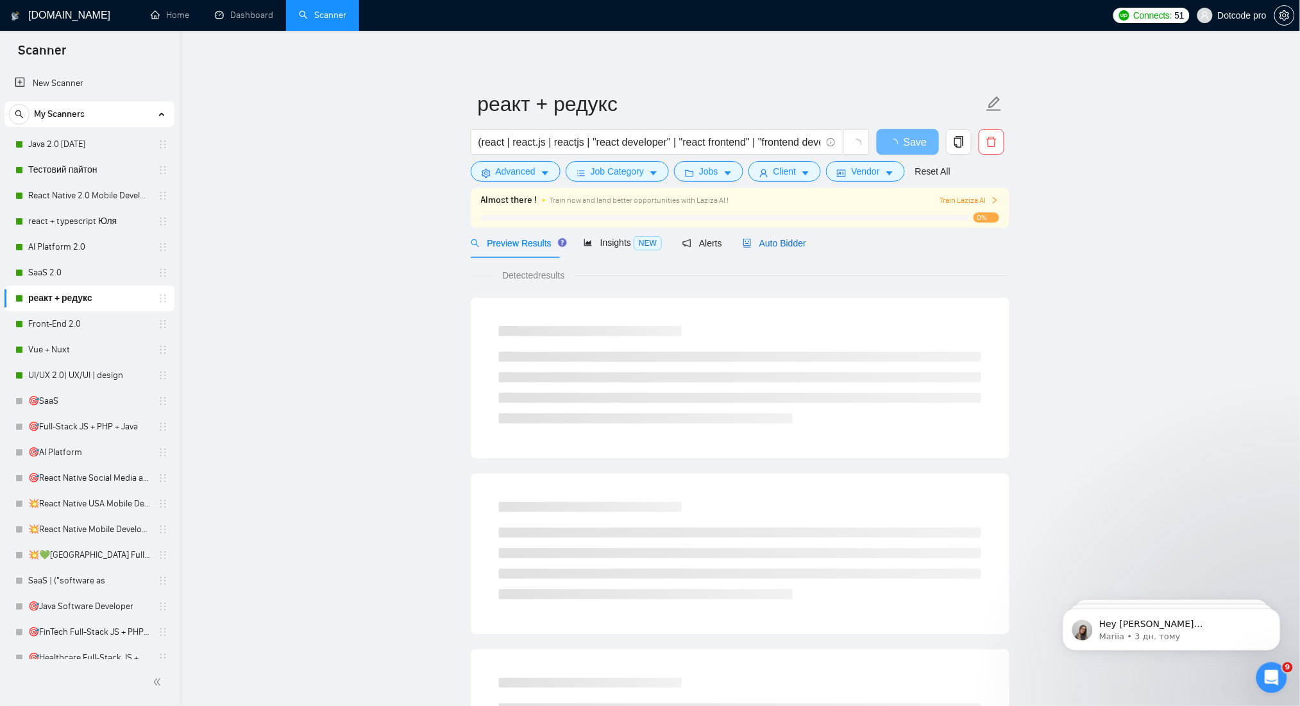
click at [757, 246] on span "Auto Bidder" at bounding box center [774, 243] width 63 height 10
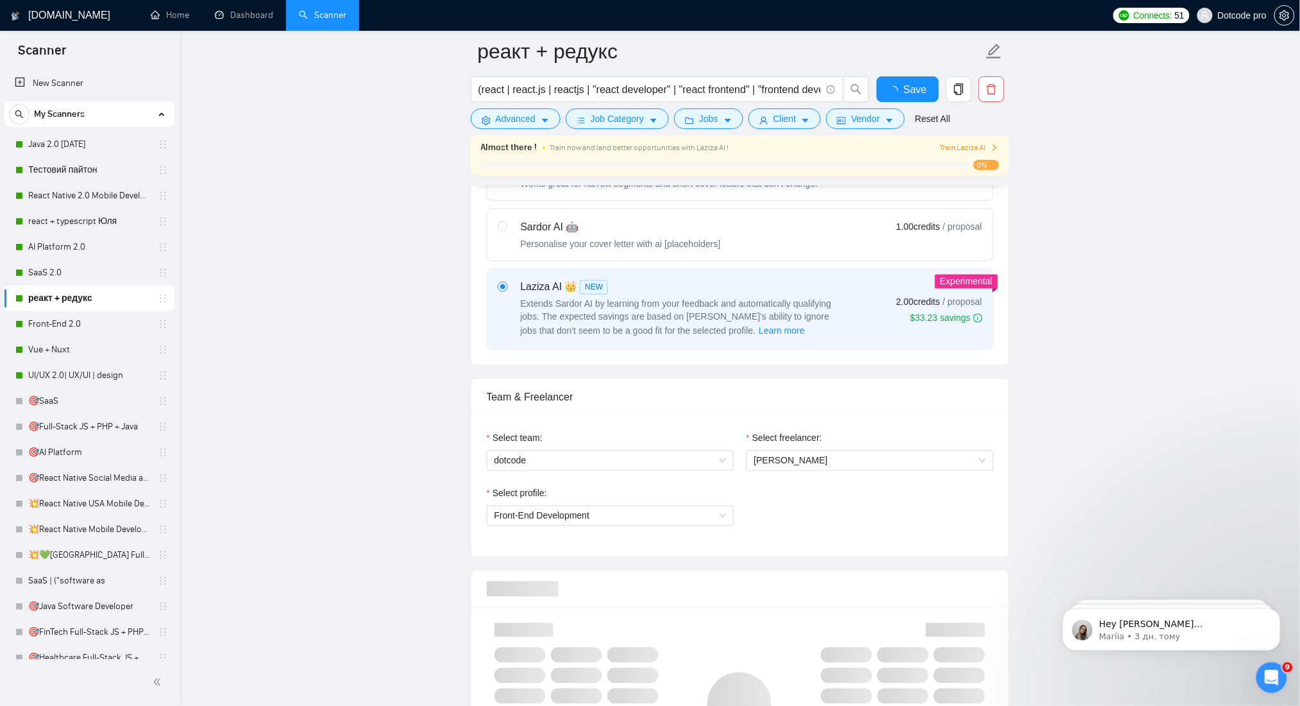
scroll to position [855, 0]
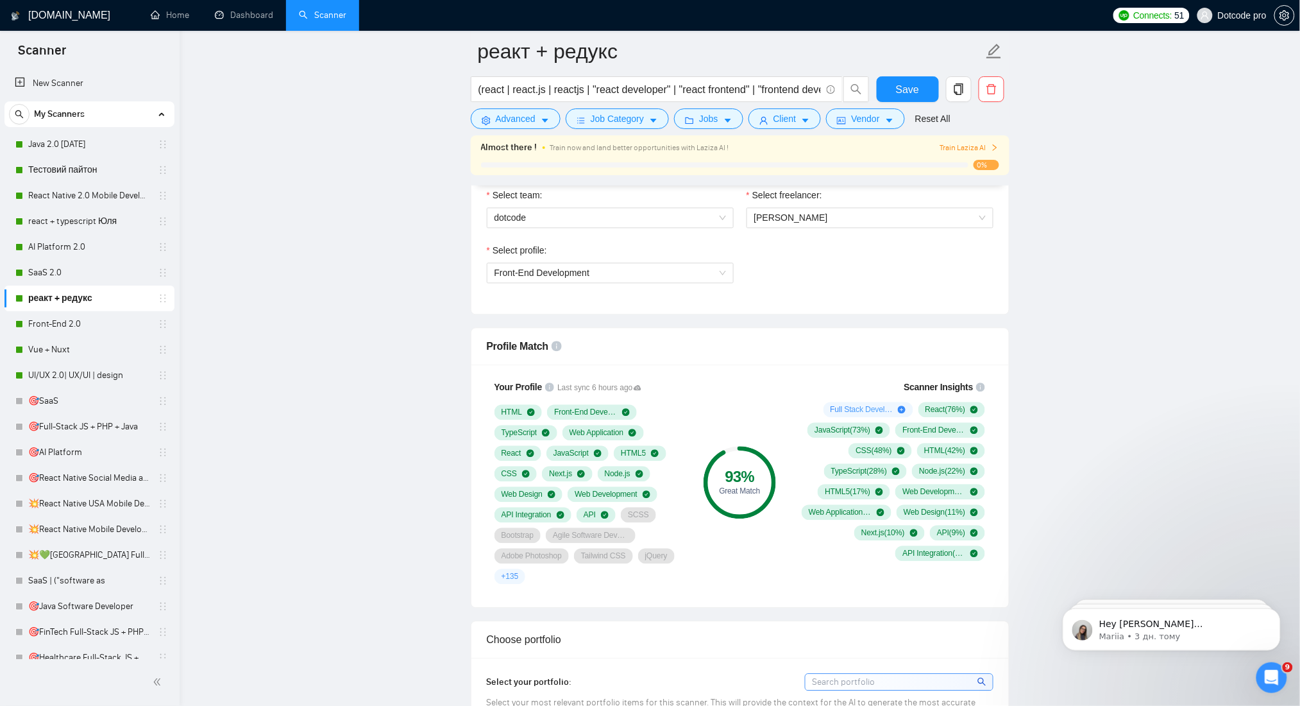
drag, startPoint x: 78, startPoint y: 321, endPoint x: 410, endPoint y: 321, distance: 332.9
click at [76, 321] on link "Front-End 2.0" at bounding box center [89, 324] width 122 height 26
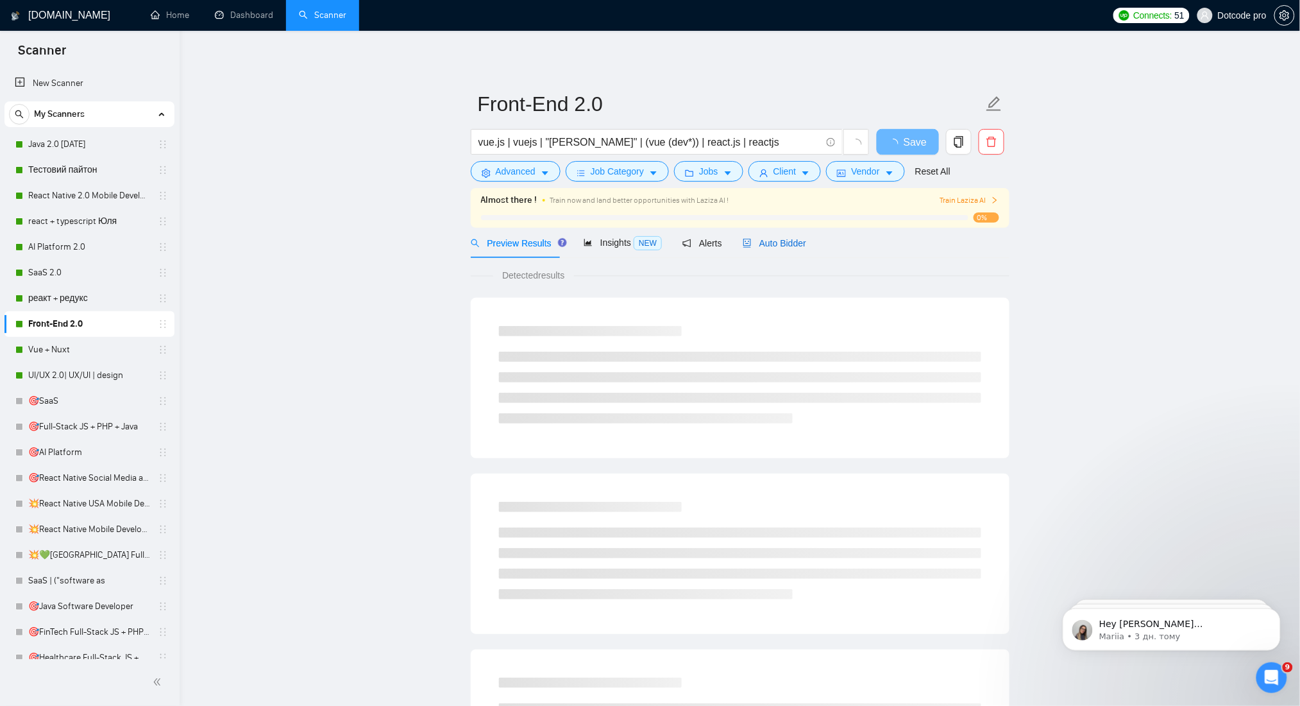
click at [791, 246] on span "Auto Bidder" at bounding box center [774, 243] width 63 height 10
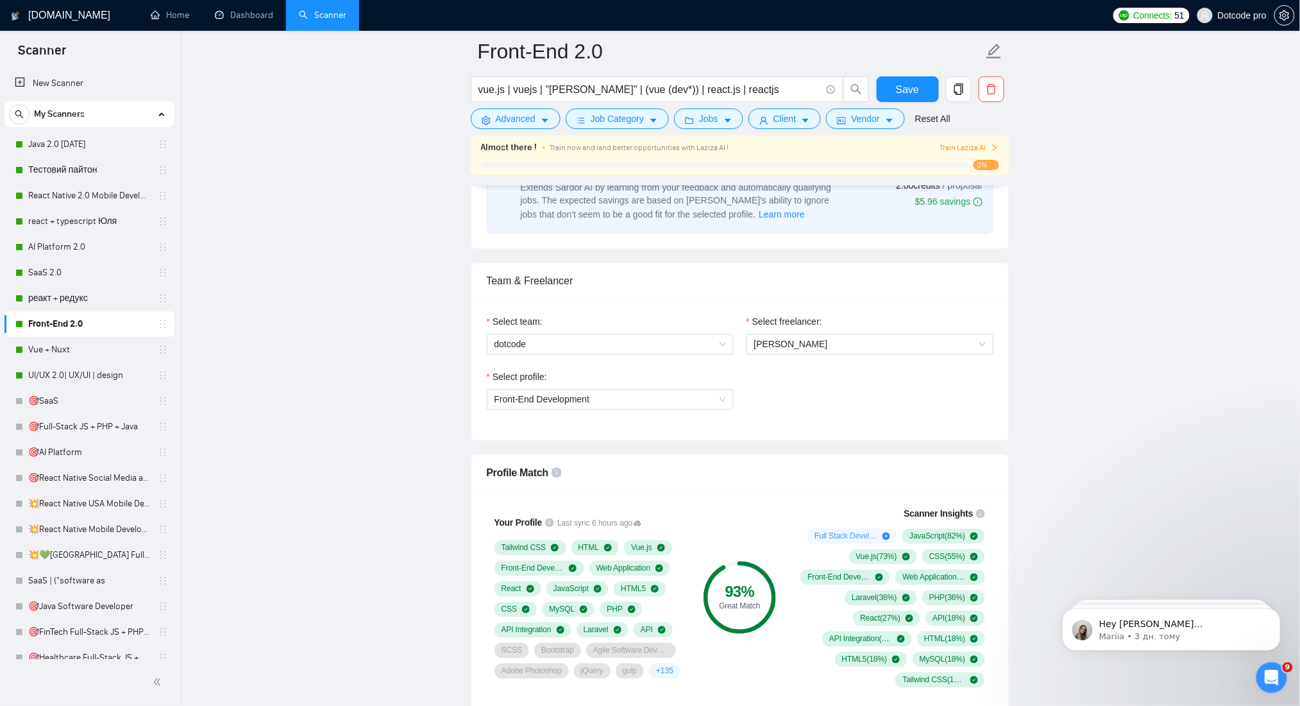
scroll to position [940, 0]
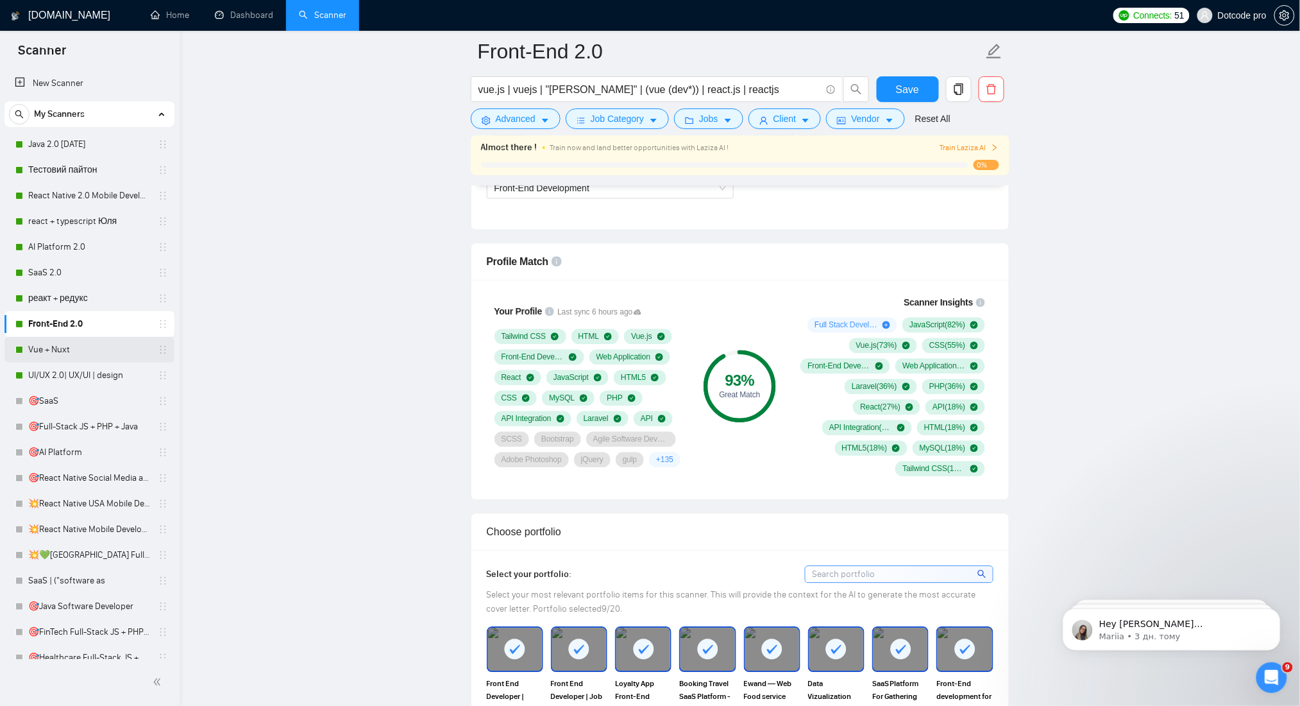
click at [53, 350] on link "Vue + Nuxt" at bounding box center [89, 350] width 122 height 26
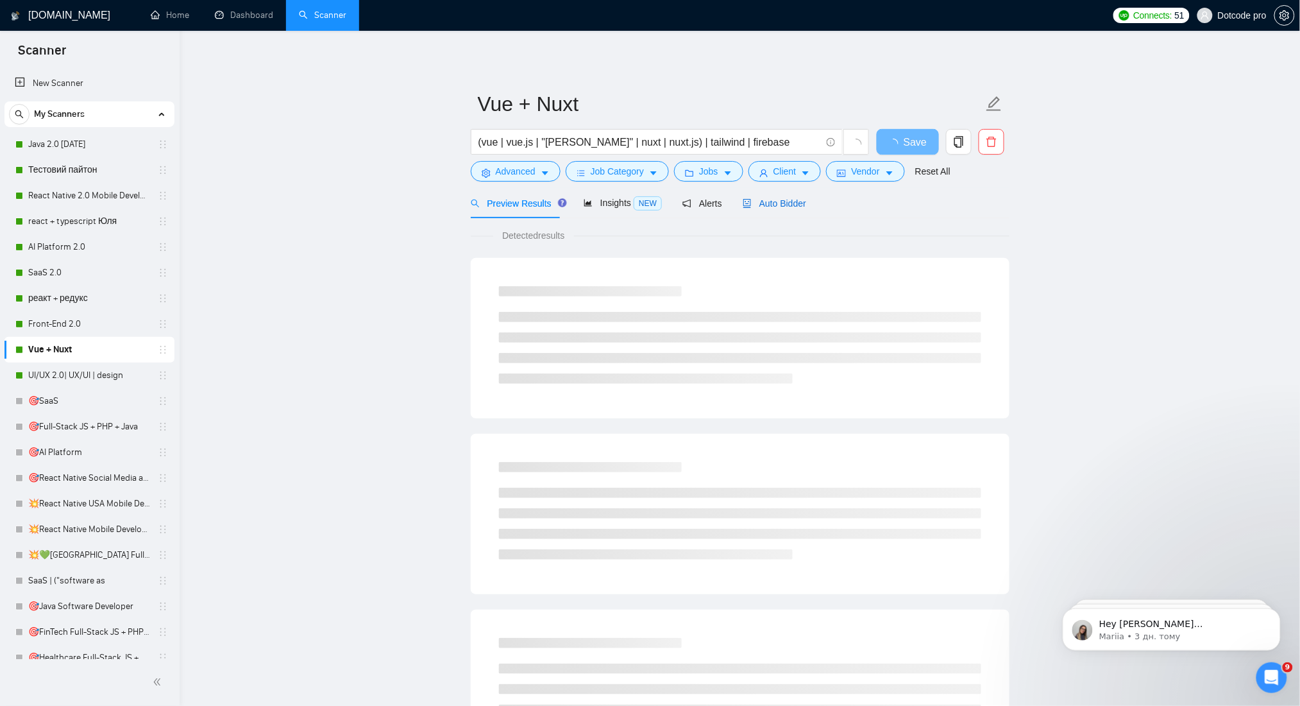
click at [784, 208] on div "Auto Bidder" at bounding box center [774, 203] width 63 height 14
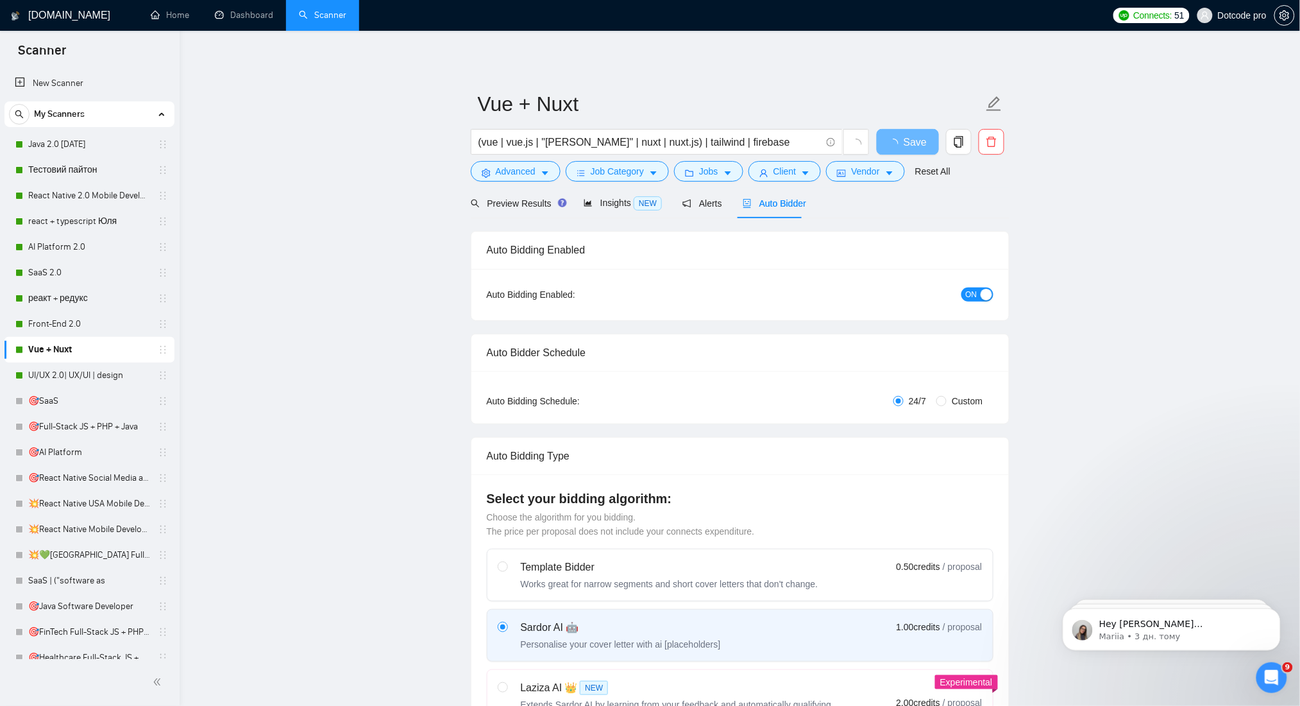
radio input "false"
radio input "true"
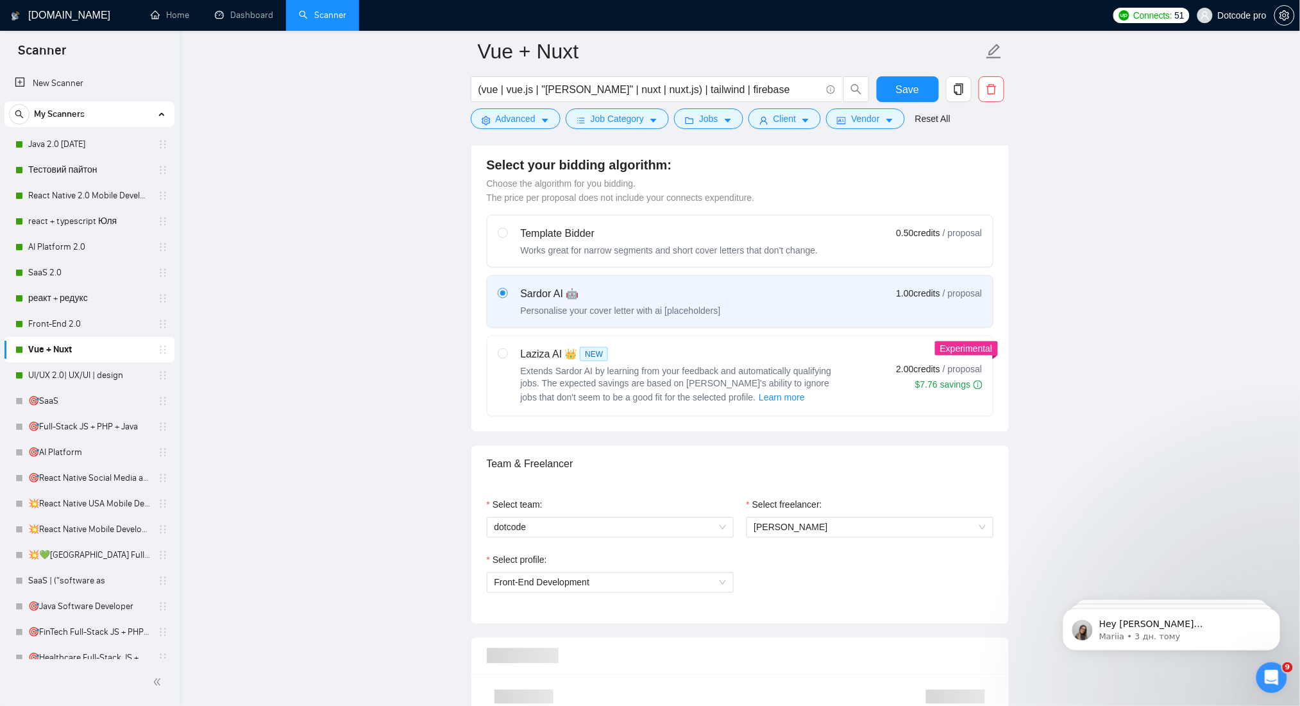
scroll to position [855, 0]
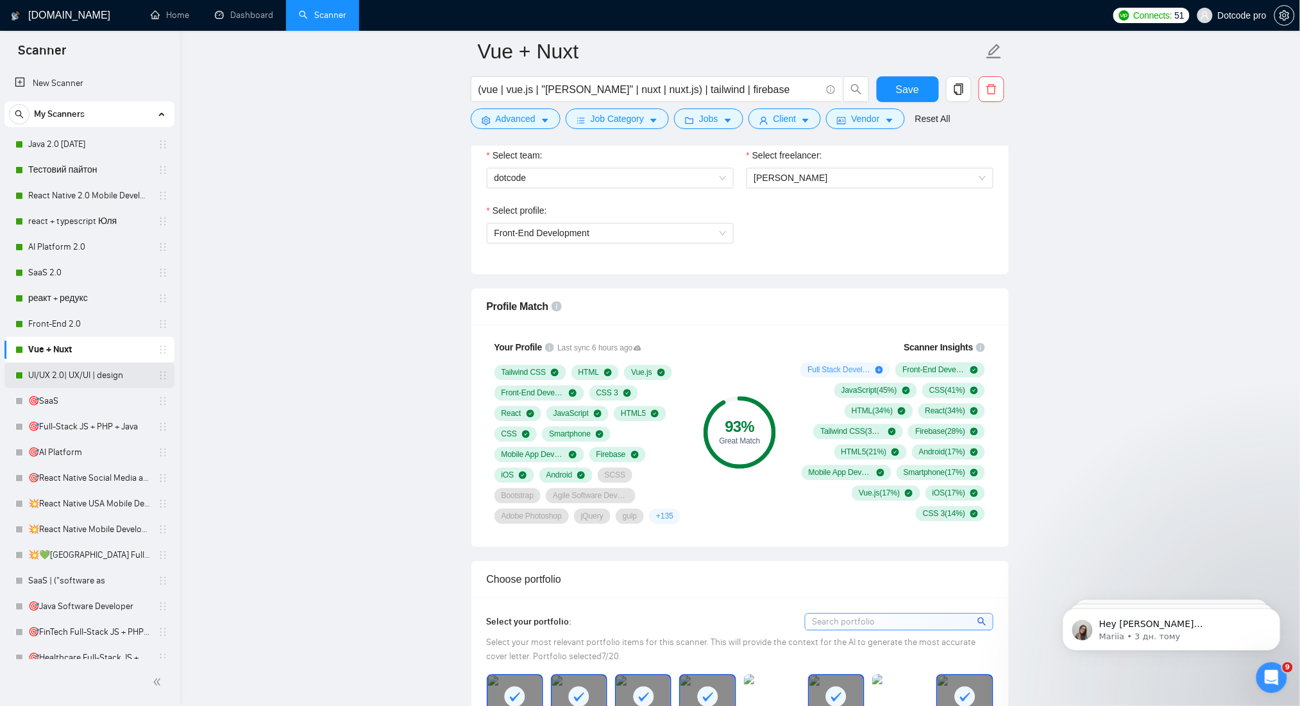
click at [26, 365] on div "UI/UX 2.0| UX/UI | design" at bounding box center [91, 375] width 153 height 26
click at [90, 382] on link "UI/UX 2.0| UX/UI | design" at bounding box center [89, 375] width 122 height 26
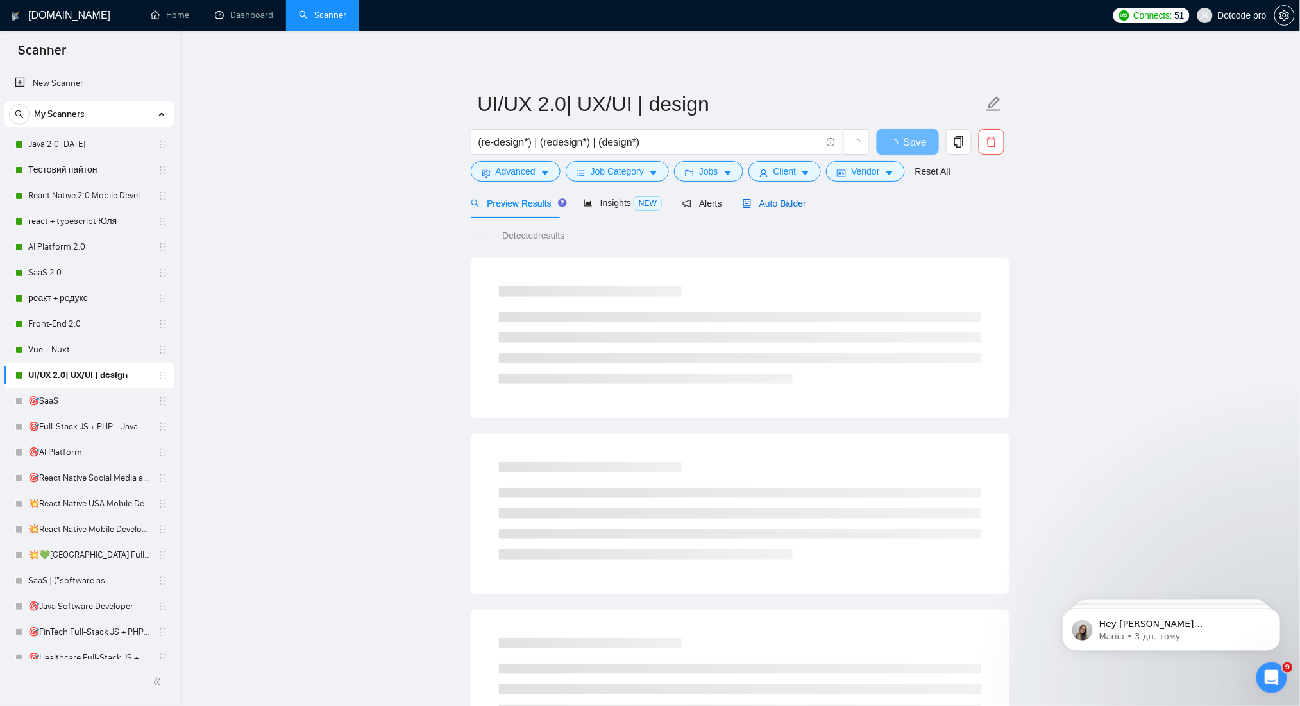
click at [783, 201] on span "Auto Bidder" at bounding box center [774, 203] width 63 height 10
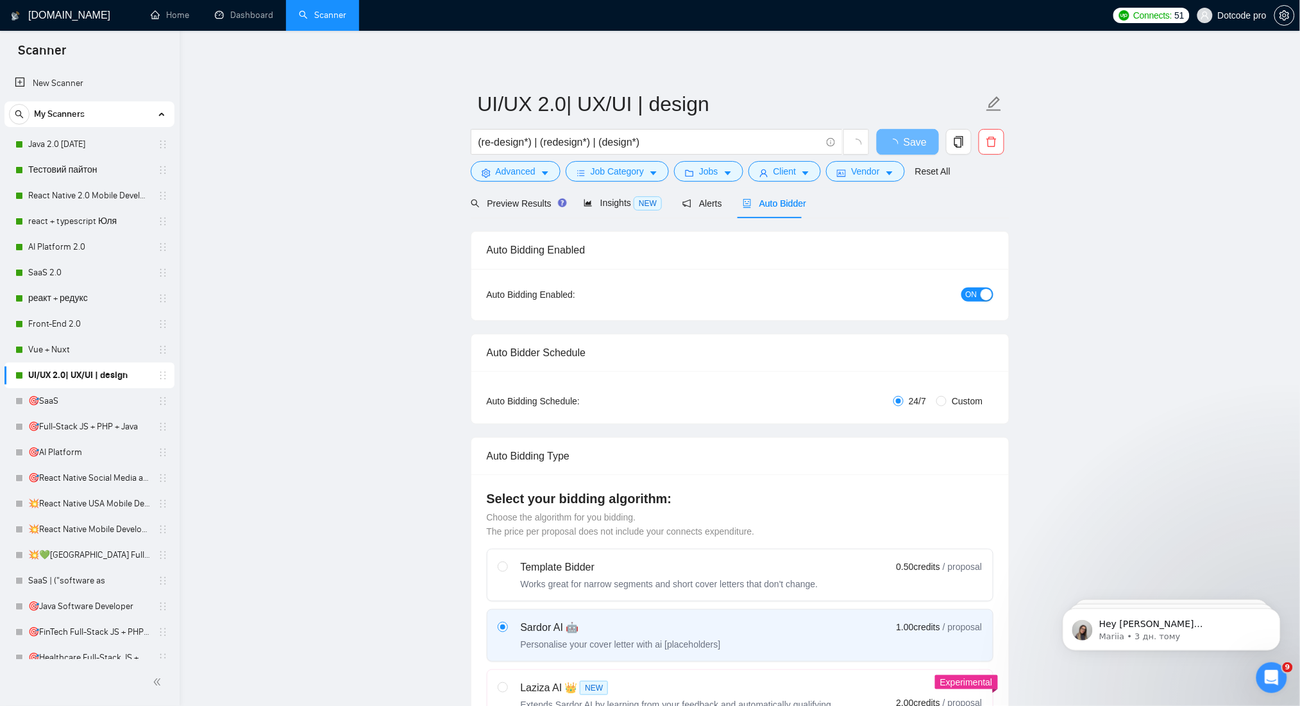
radio input "false"
radio input "true"
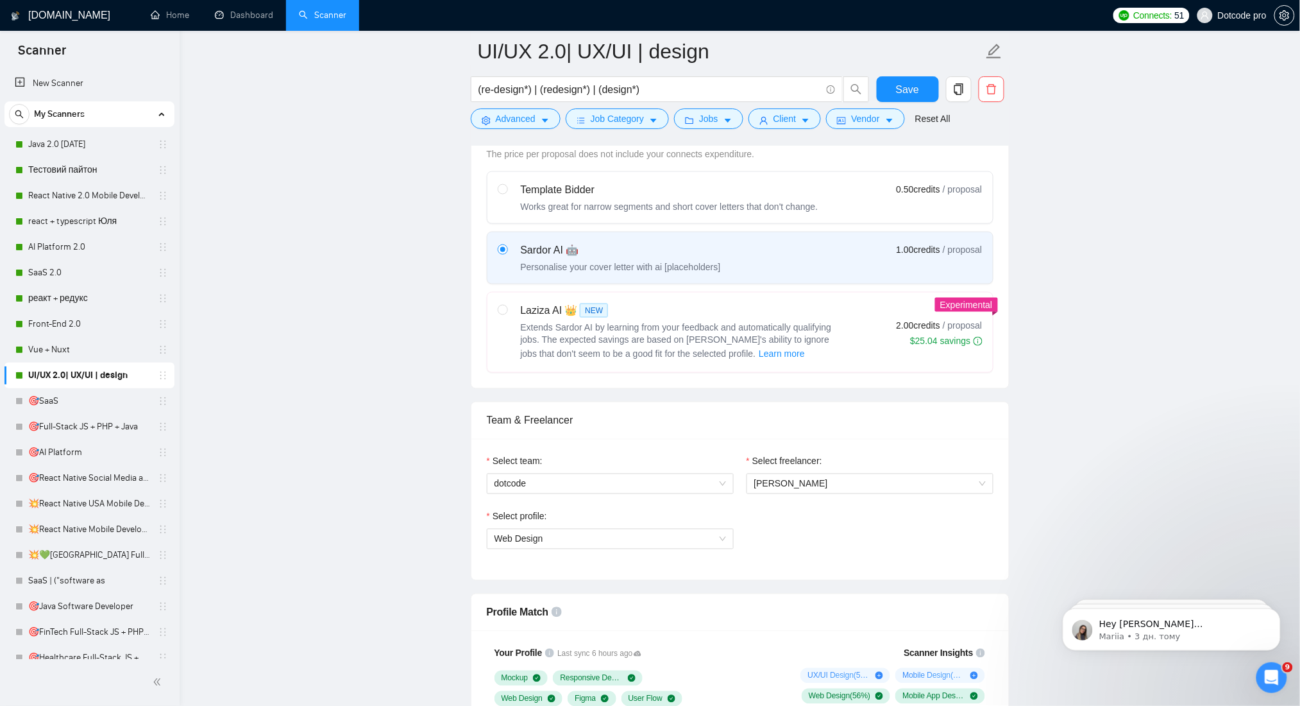
scroll to position [257, 0]
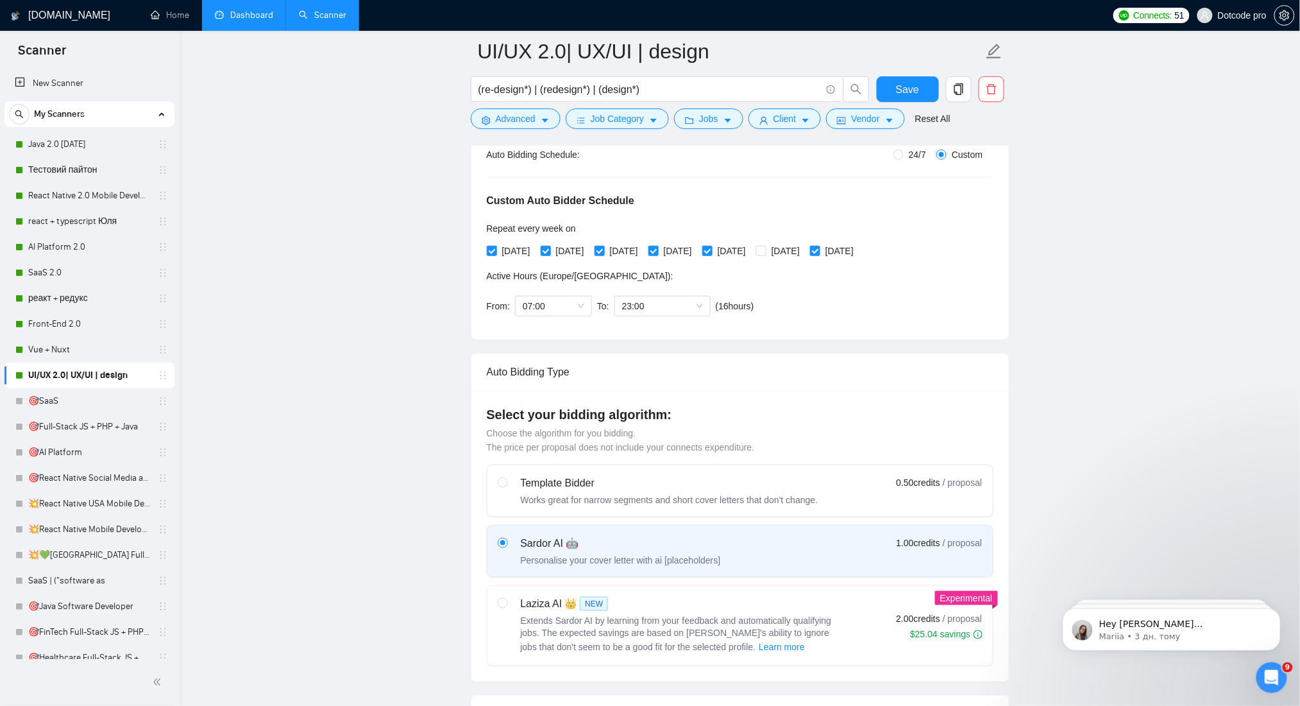
click at [240, 13] on link "Dashboard" at bounding box center [244, 15] width 58 height 11
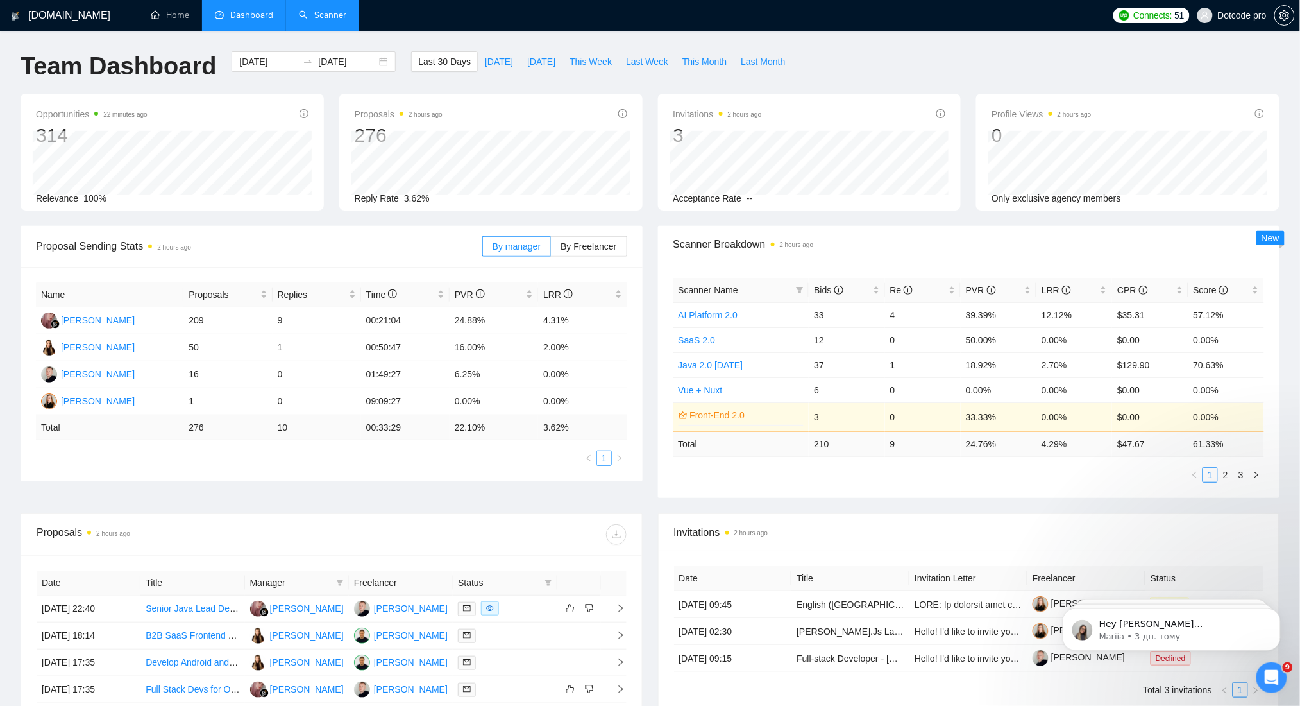
click at [319, 12] on link "Scanner" at bounding box center [322, 15] width 47 height 11
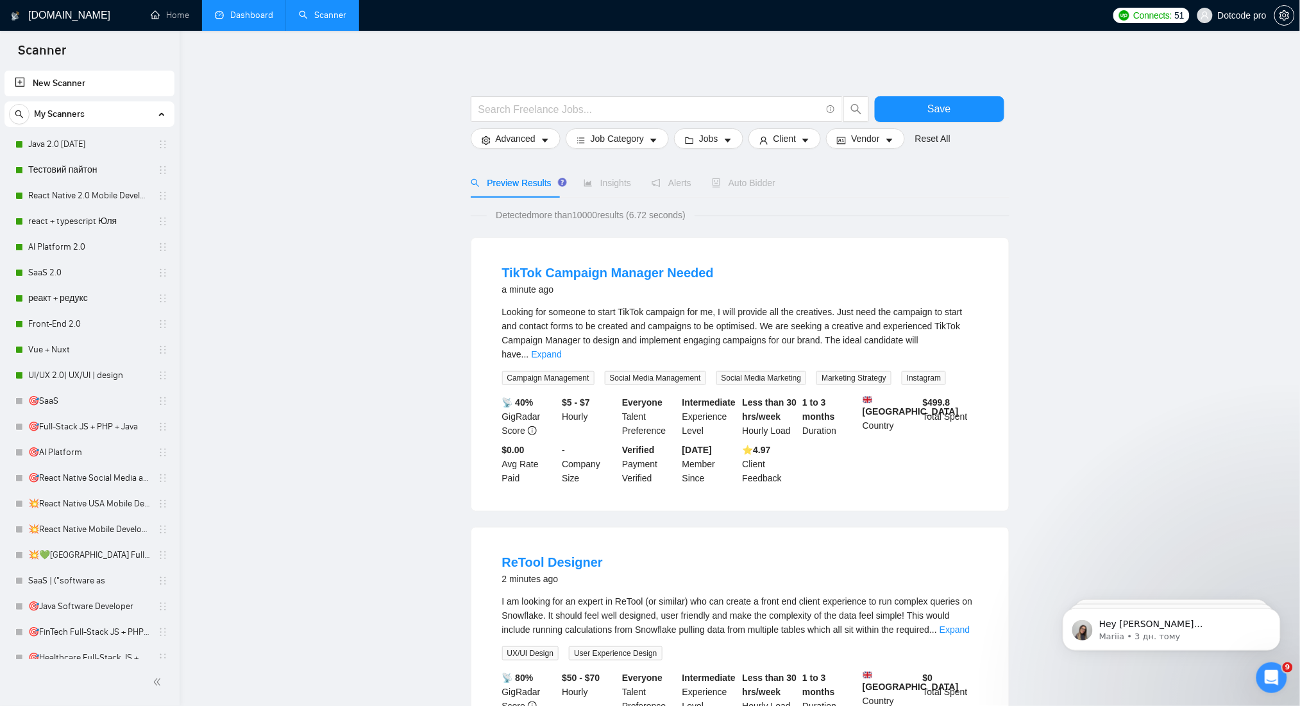
click at [241, 21] on link "Dashboard" at bounding box center [244, 15] width 58 height 11
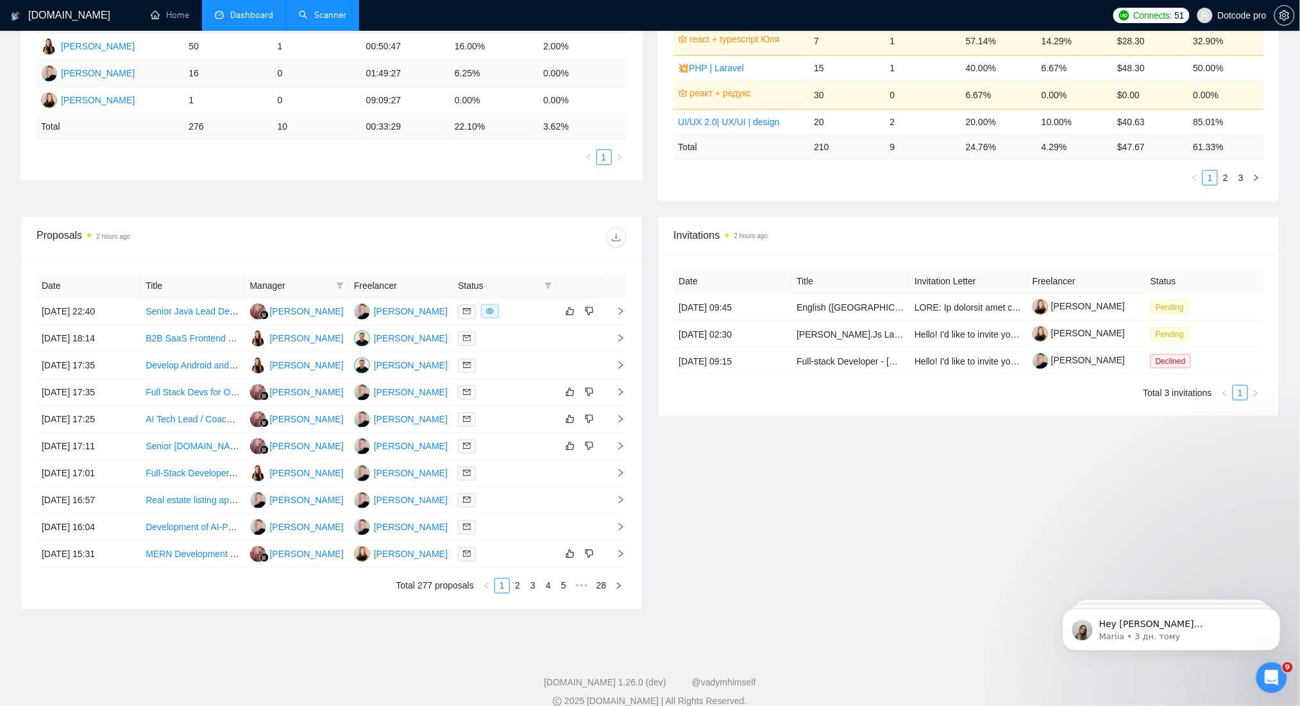
scroll to position [319, 0]
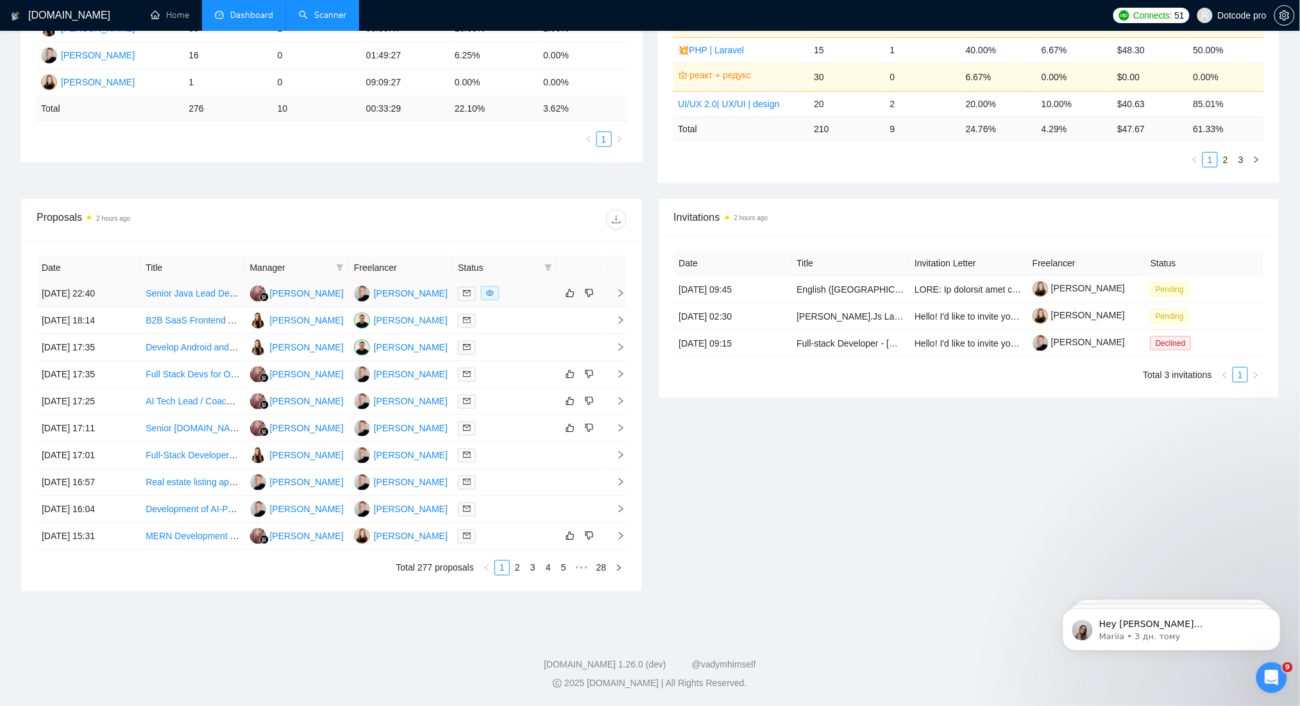
click at [138, 287] on td "[DATE] 22:40" at bounding box center [89, 293] width 104 height 27
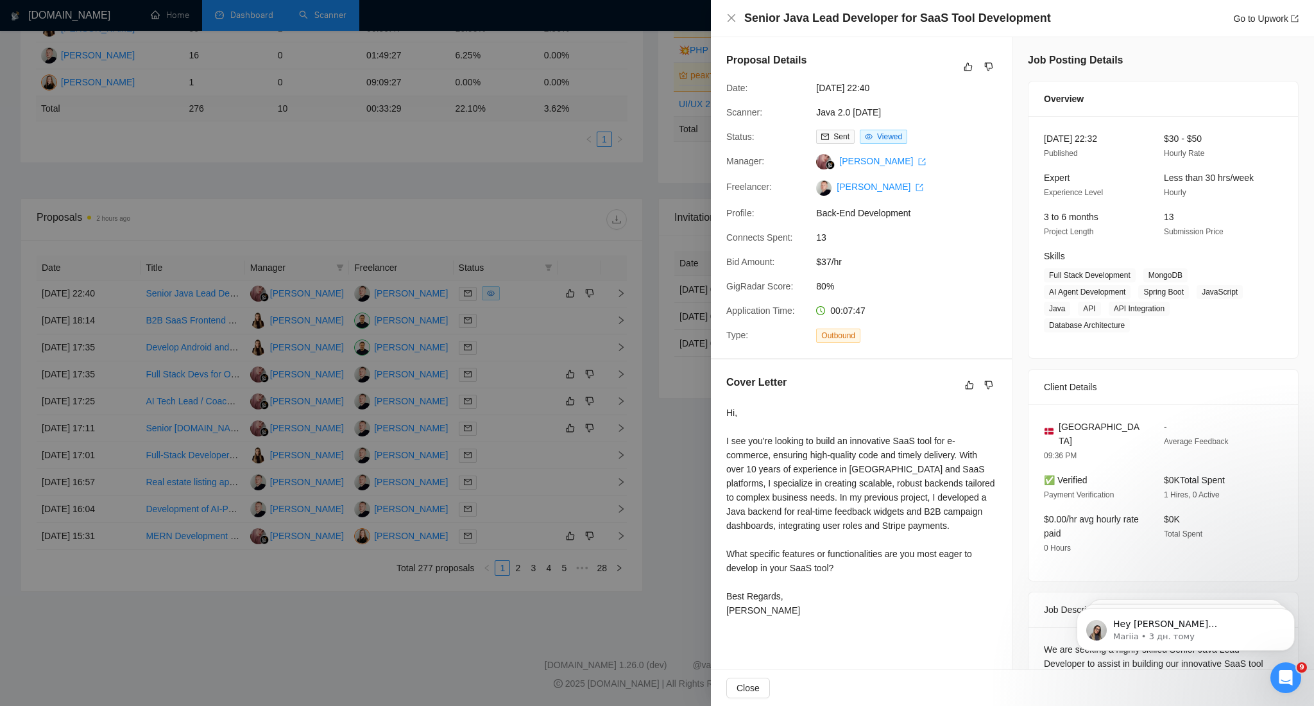
click at [517, 204] on div at bounding box center [657, 353] width 1314 height 706
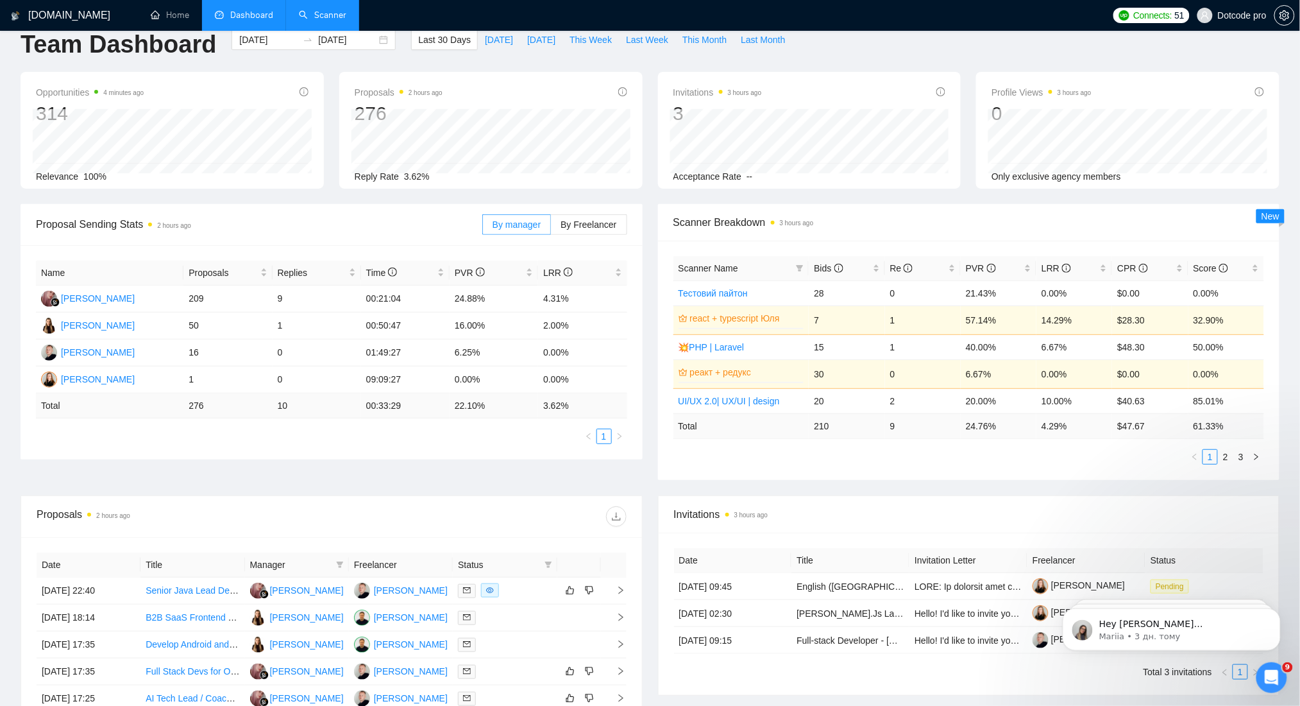
scroll to position [0, 0]
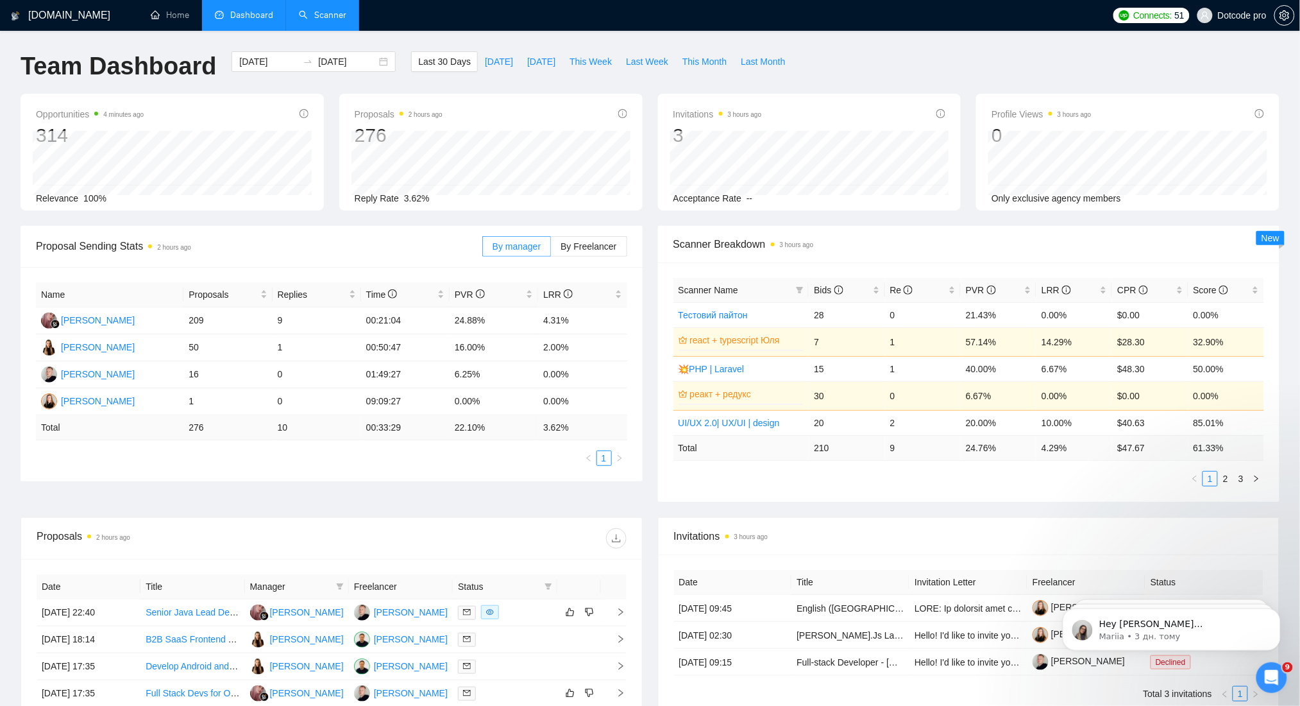
click at [309, 13] on link "Scanner" at bounding box center [322, 15] width 47 height 11
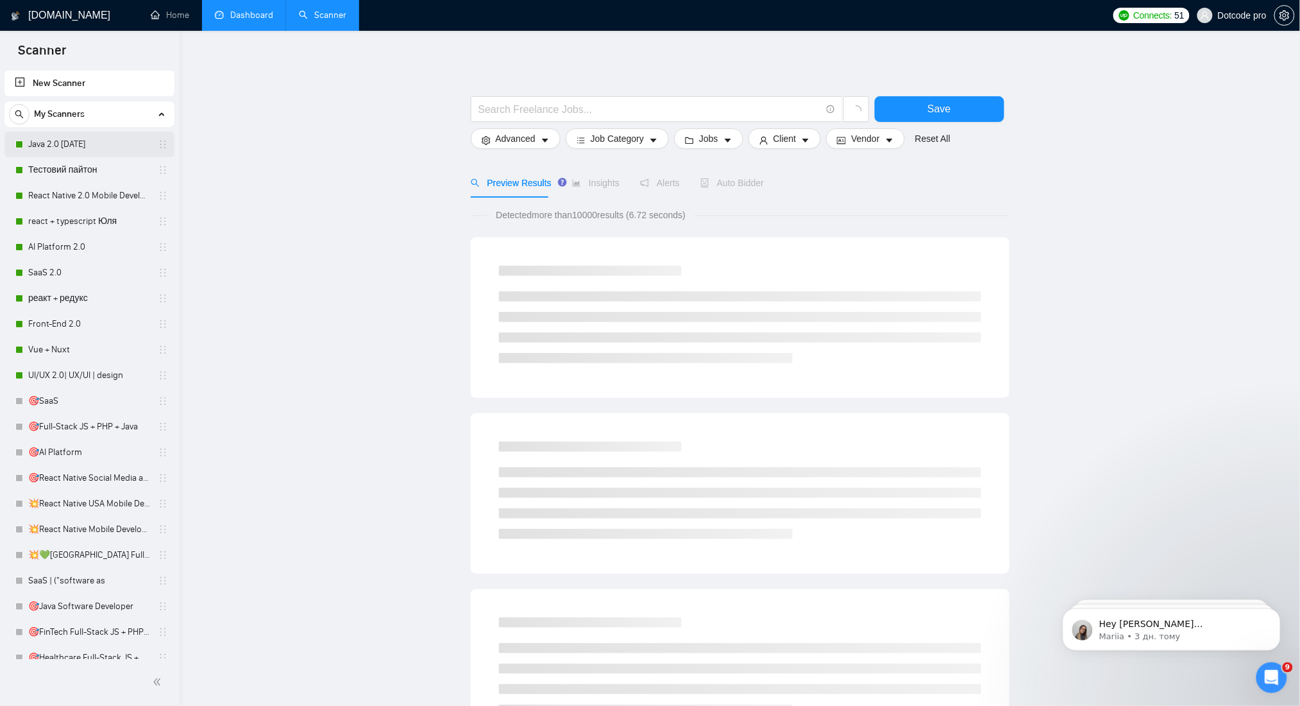
click at [76, 146] on link "Java 2.0 [DATE]" at bounding box center [89, 144] width 122 height 26
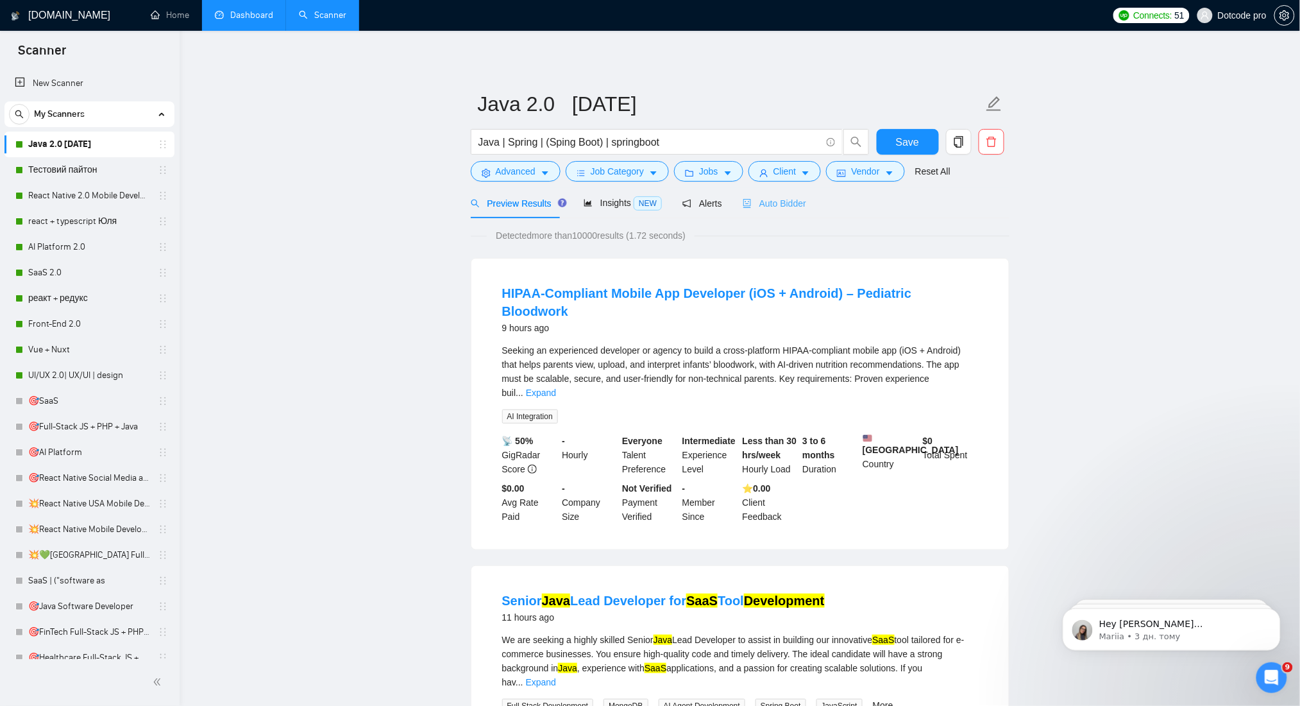
click at [743, 192] on div "Auto Bidder" at bounding box center [774, 203] width 63 height 30
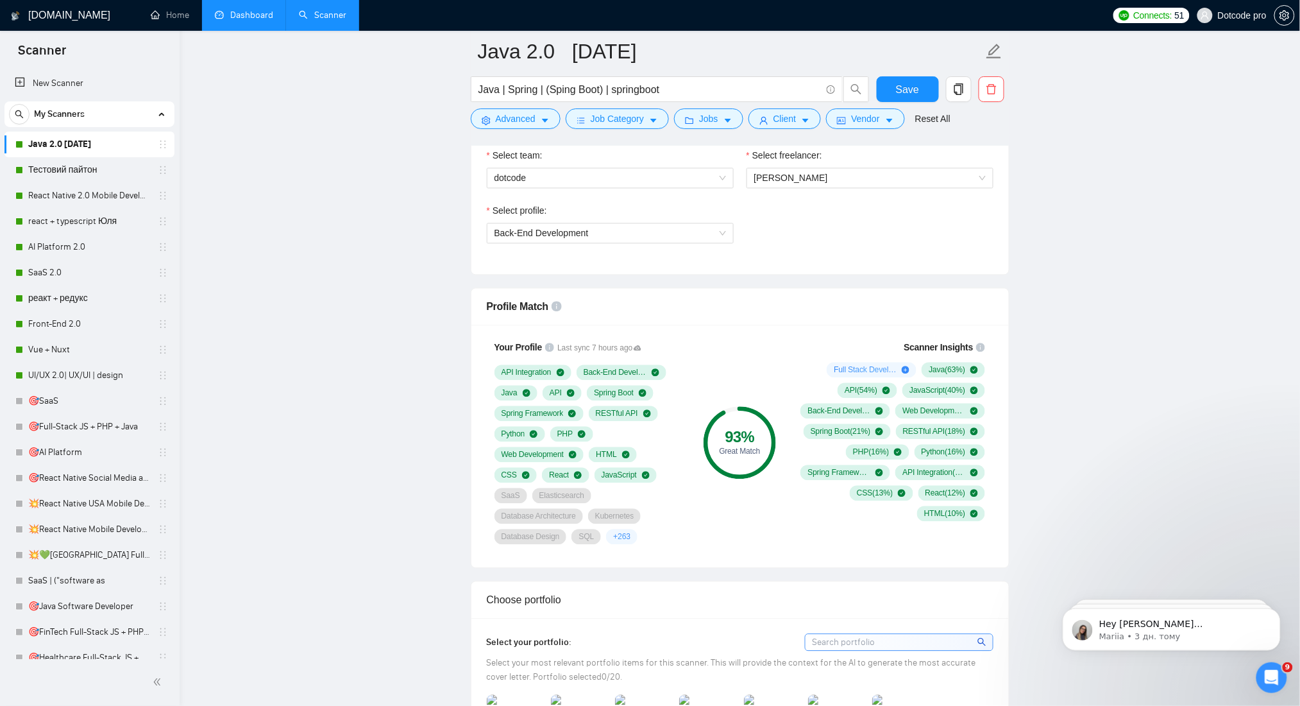
scroll to position [1026, 0]
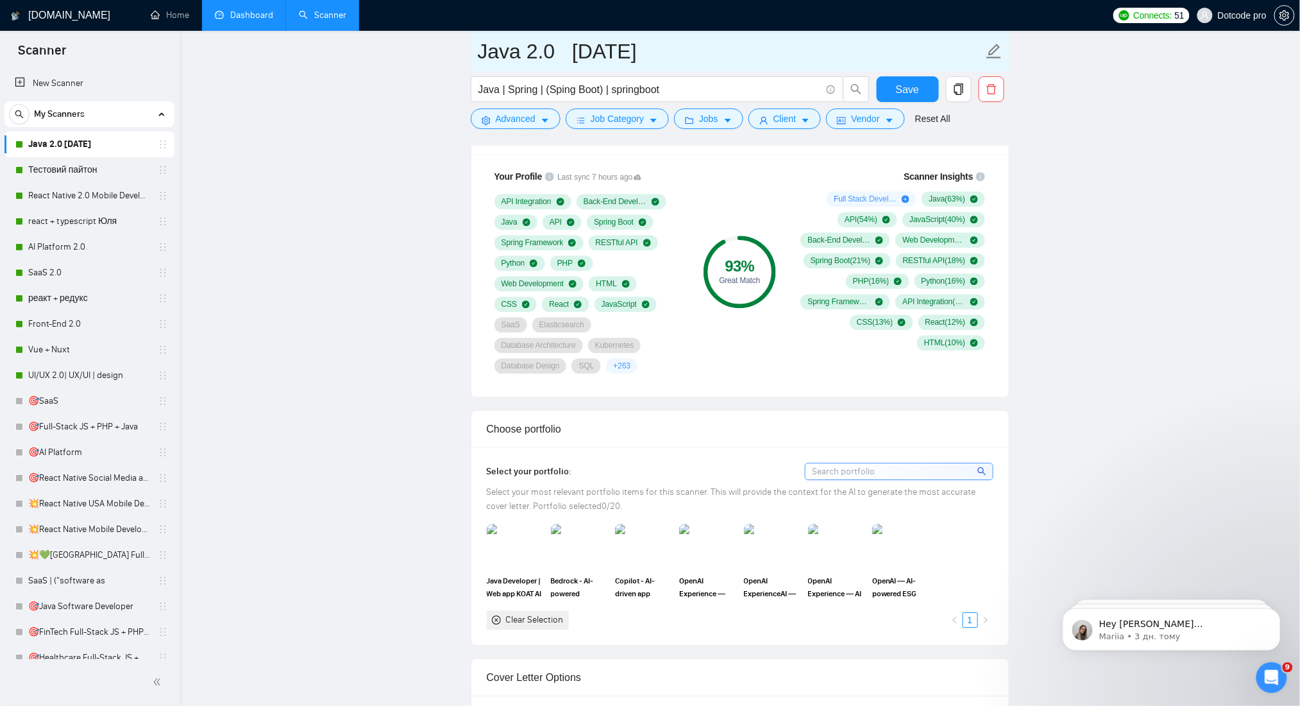
click at [591, 56] on input "Java 2.0 [DATE]" at bounding box center [730, 51] width 505 height 32
drag, startPoint x: 565, startPoint y: 49, endPoint x: 588, endPoint y: 50, distance: 23.1
click at [588, 50] on input "Java 2.0 [DATE]" at bounding box center [730, 51] width 505 height 32
click at [620, 53] on input "Java 2.0 [DATE]" at bounding box center [730, 51] width 505 height 32
type input "Java 2.0 [DATE]"
